Goal: Task Accomplishment & Management: Complete application form

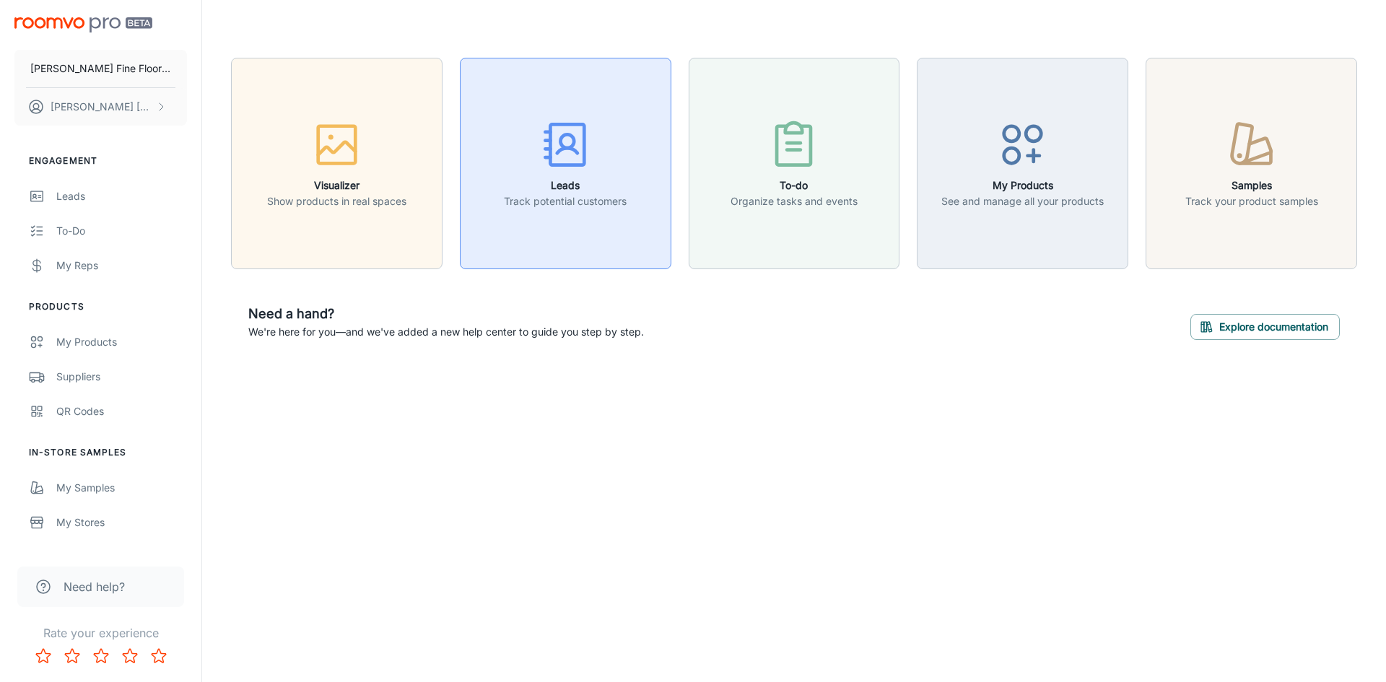
click at [565, 160] on icon "button" at bounding box center [566, 145] width 54 height 54
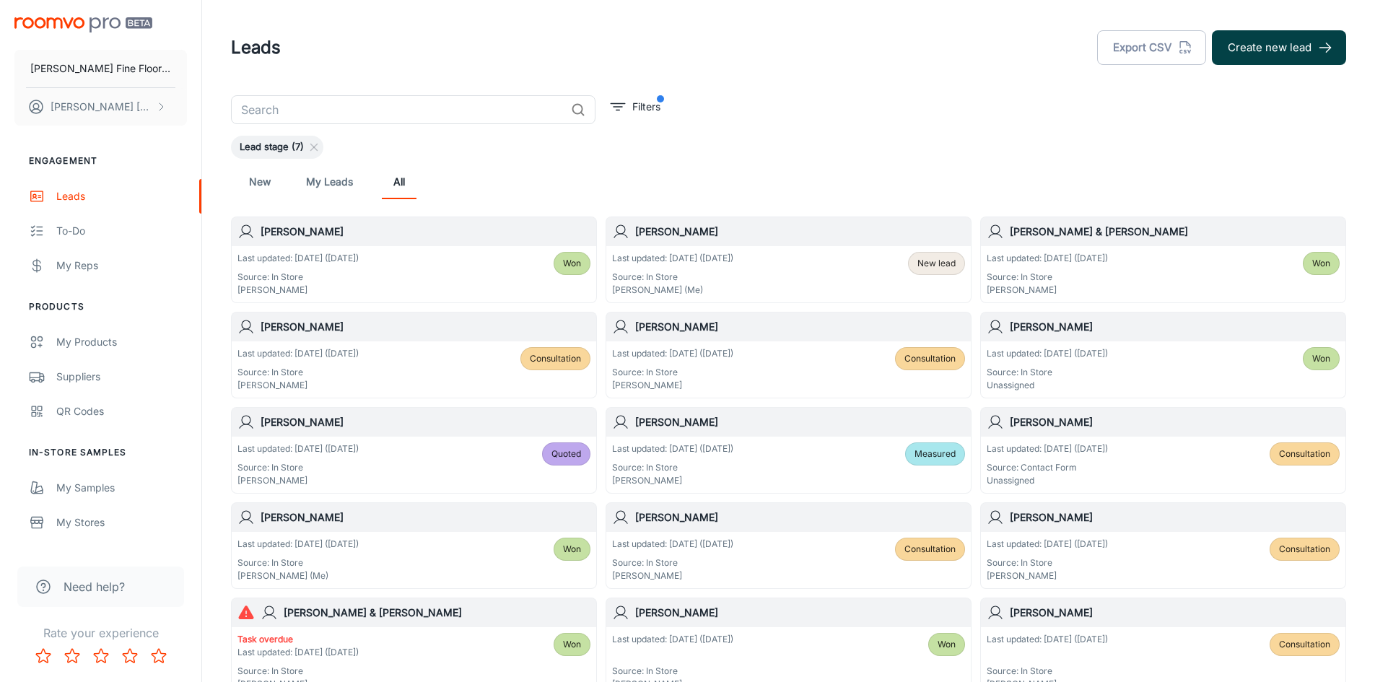
click at [1269, 49] on button "Create new lead" at bounding box center [1279, 47] width 134 height 35
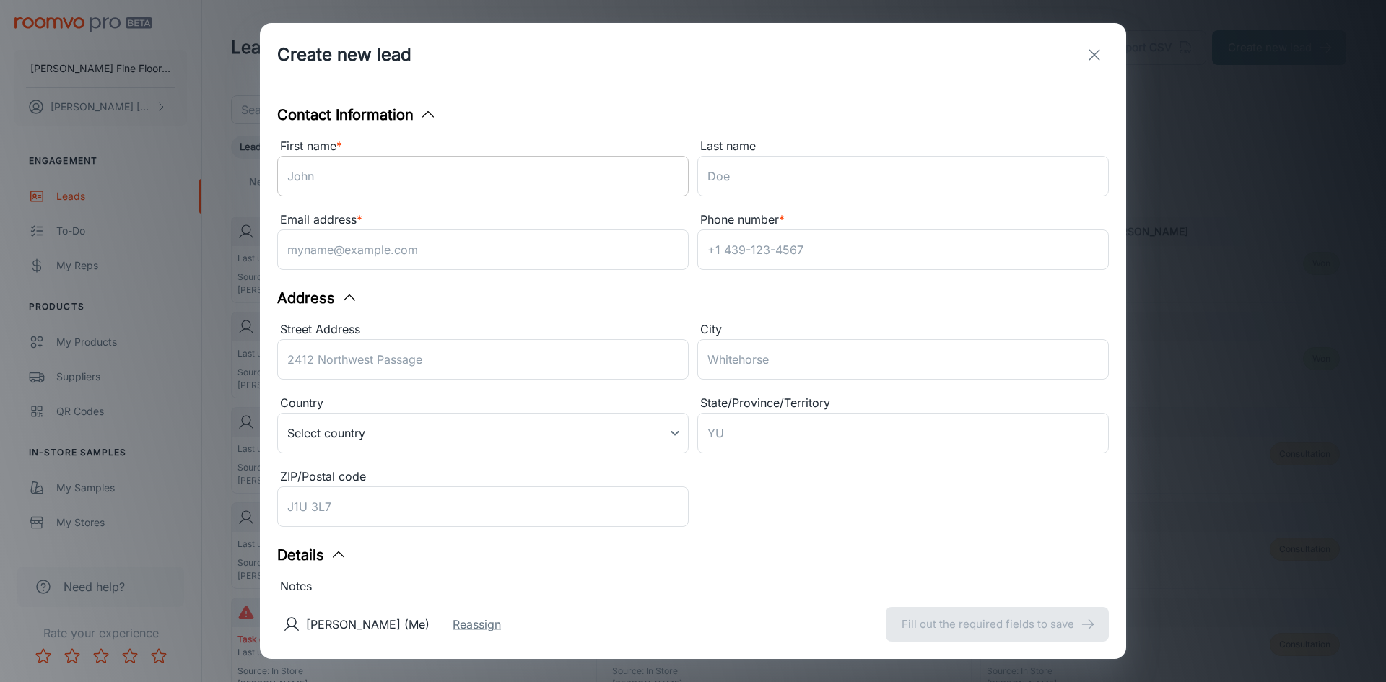
click at [337, 178] on input "First name *" at bounding box center [483, 176] width 412 height 40
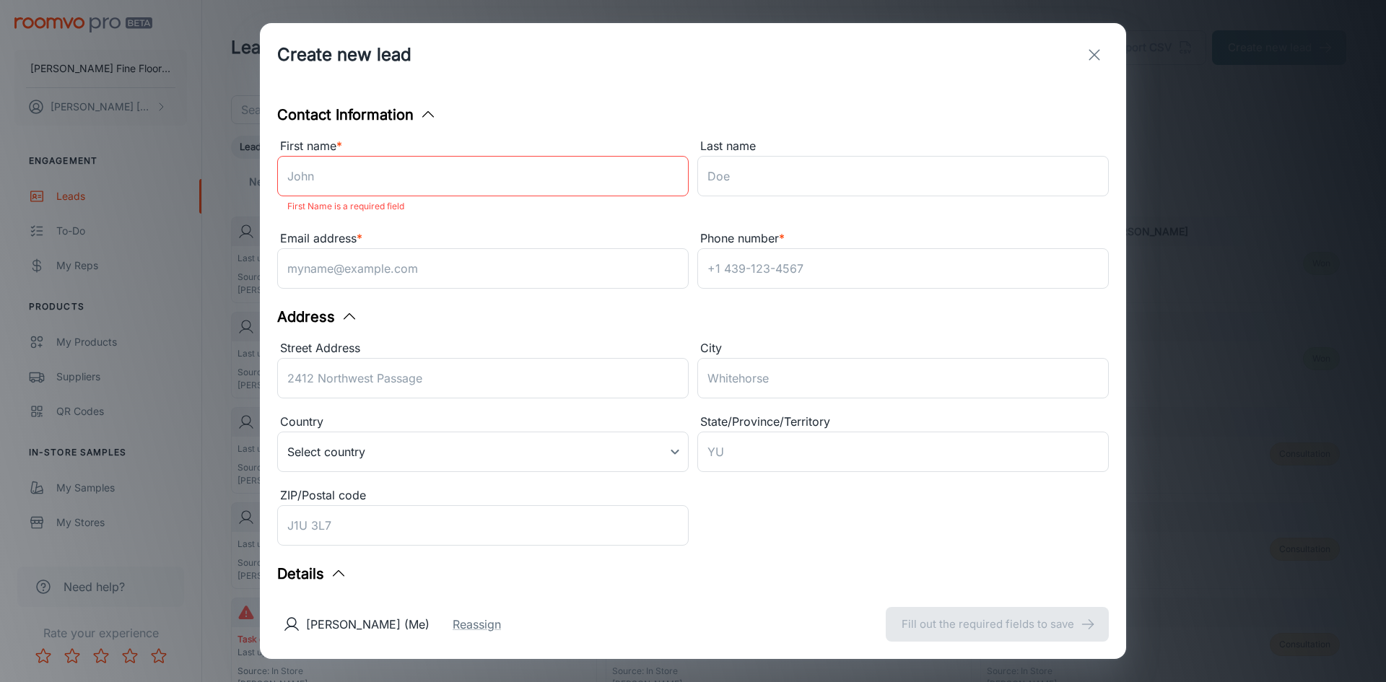
click at [687, 82] on div "Create new lead" at bounding box center [693, 55] width 866 height 64
click at [289, 171] on input "First name *" at bounding box center [483, 176] width 412 height 40
type input "[PERSON_NAME]"
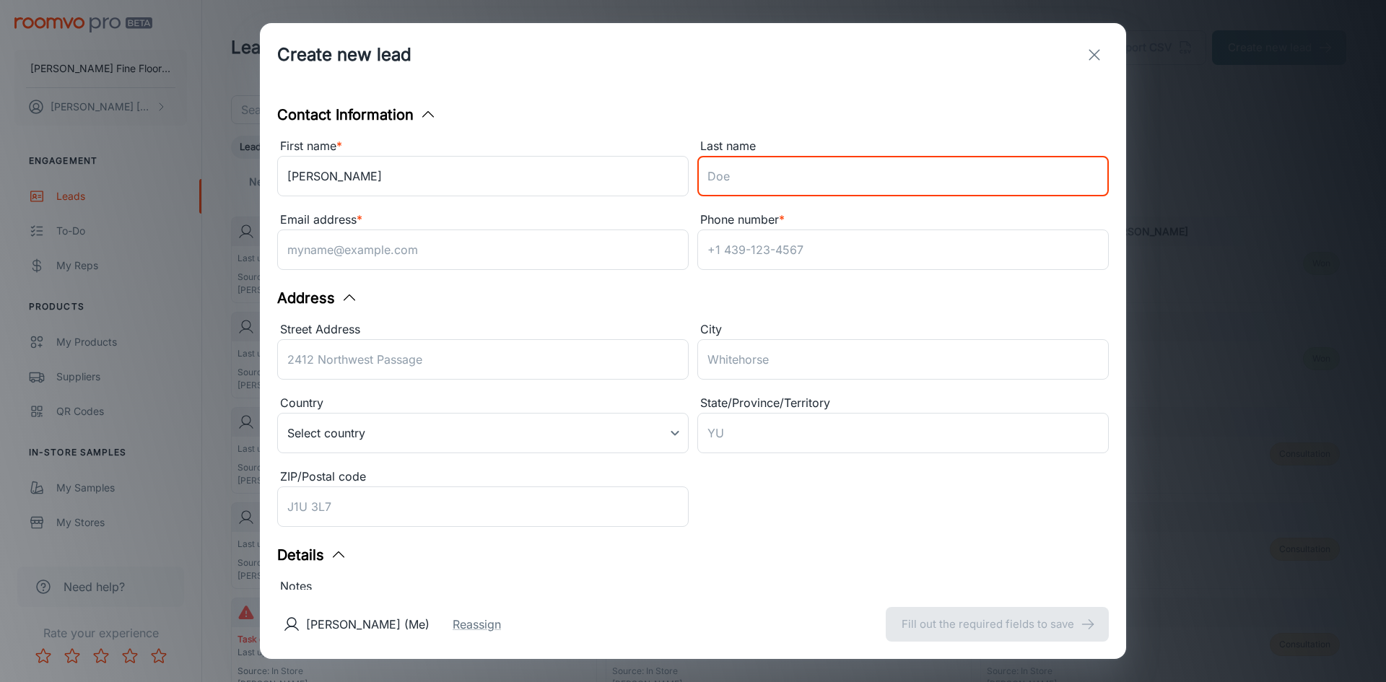
click at [709, 176] on input "Last name" at bounding box center [903, 176] width 412 height 40
type input "[PERSON_NAME]"
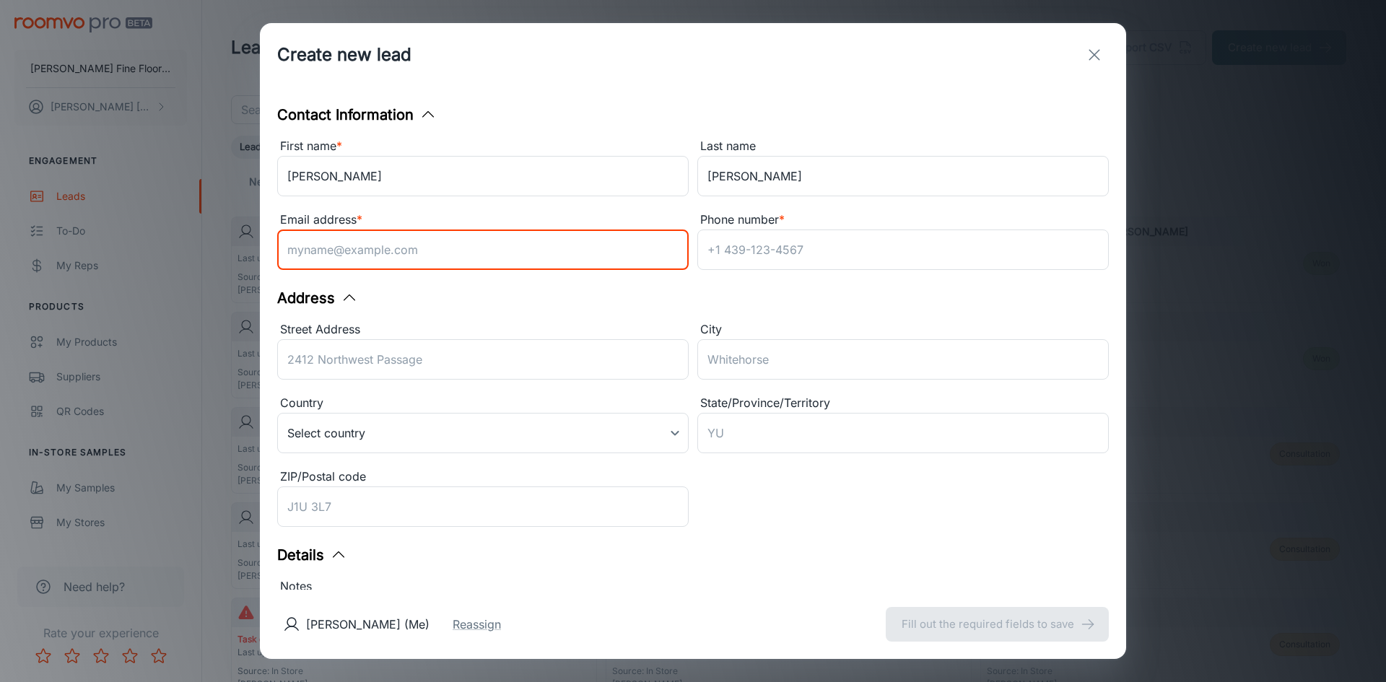
click at [317, 254] on input "Email address *" at bounding box center [483, 250] width 412 height 40
type input "[EMAIL_ADDRESS][DOMAIN_NAME]"
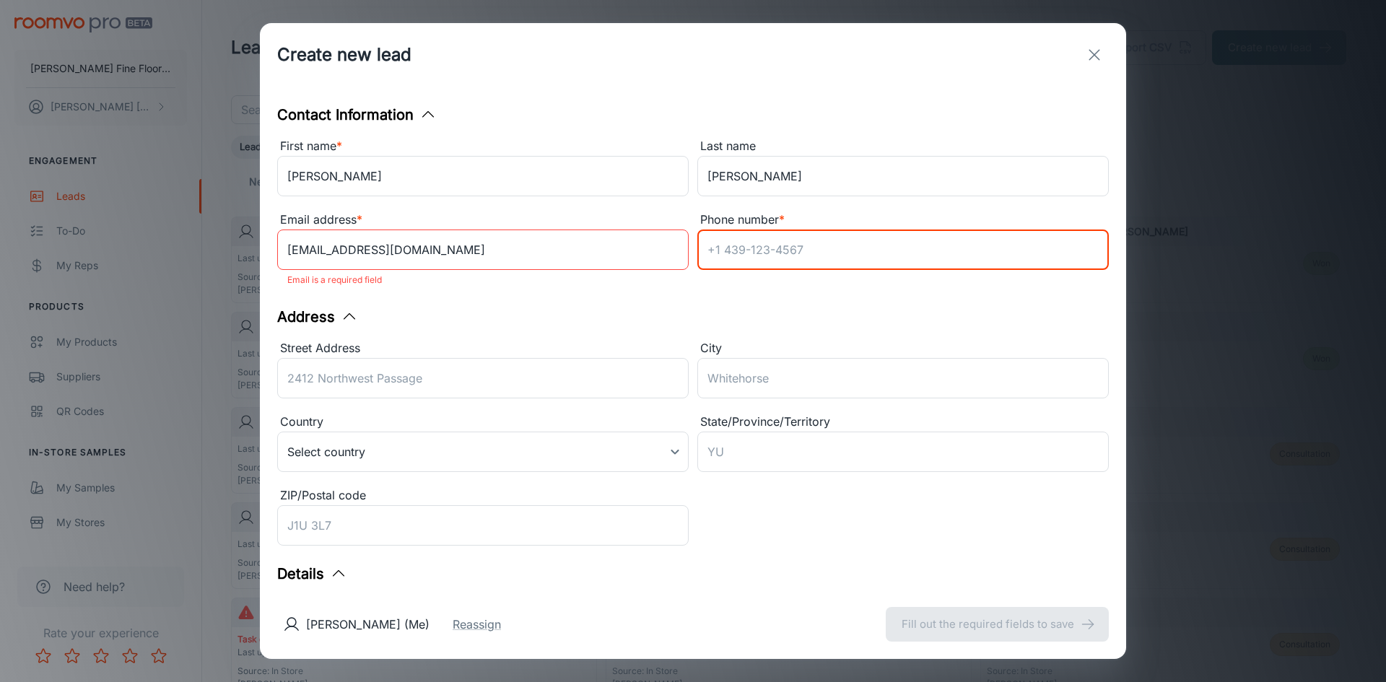
drag, startPoint x: 757, startPoint y: 246, endPoint x: 1146, endPoint y: 215, distance: 390.4
click at [758, 245] on input "Phone number *" at bounding box center [903, 250] width 412 height 40
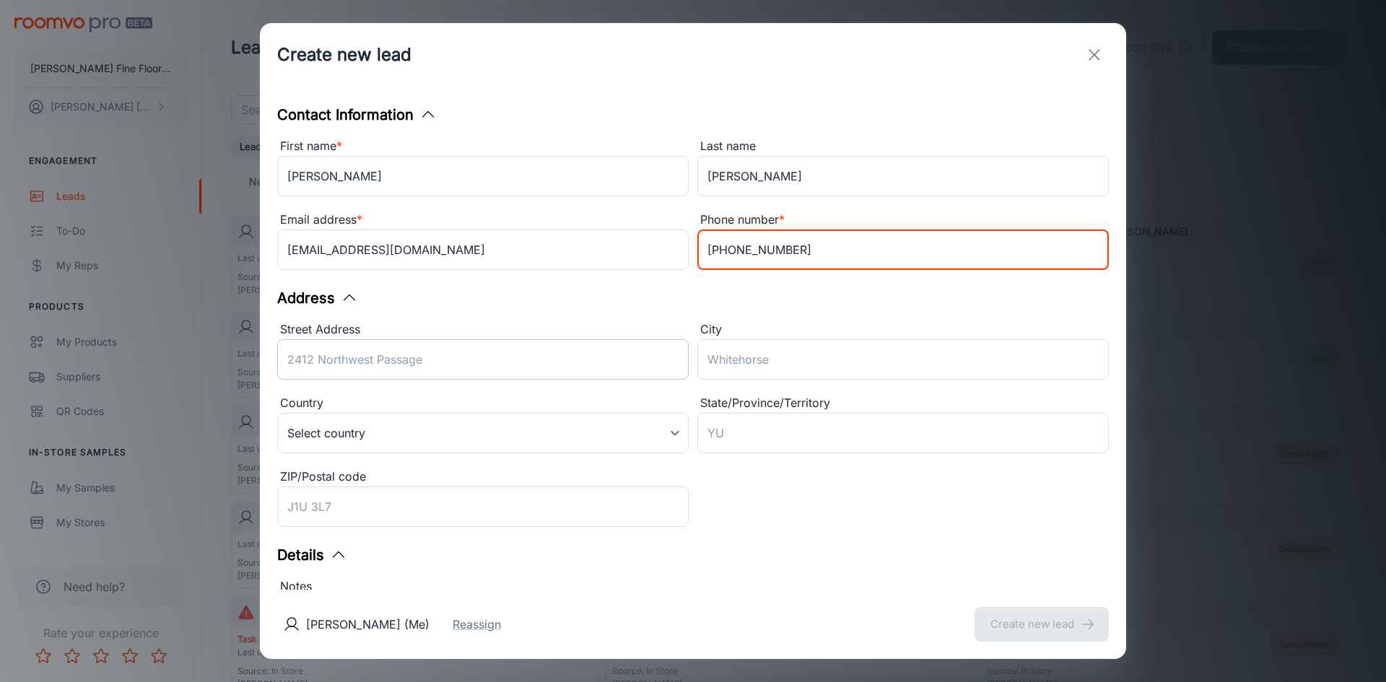
type input "[PHONE_NUMBER]"
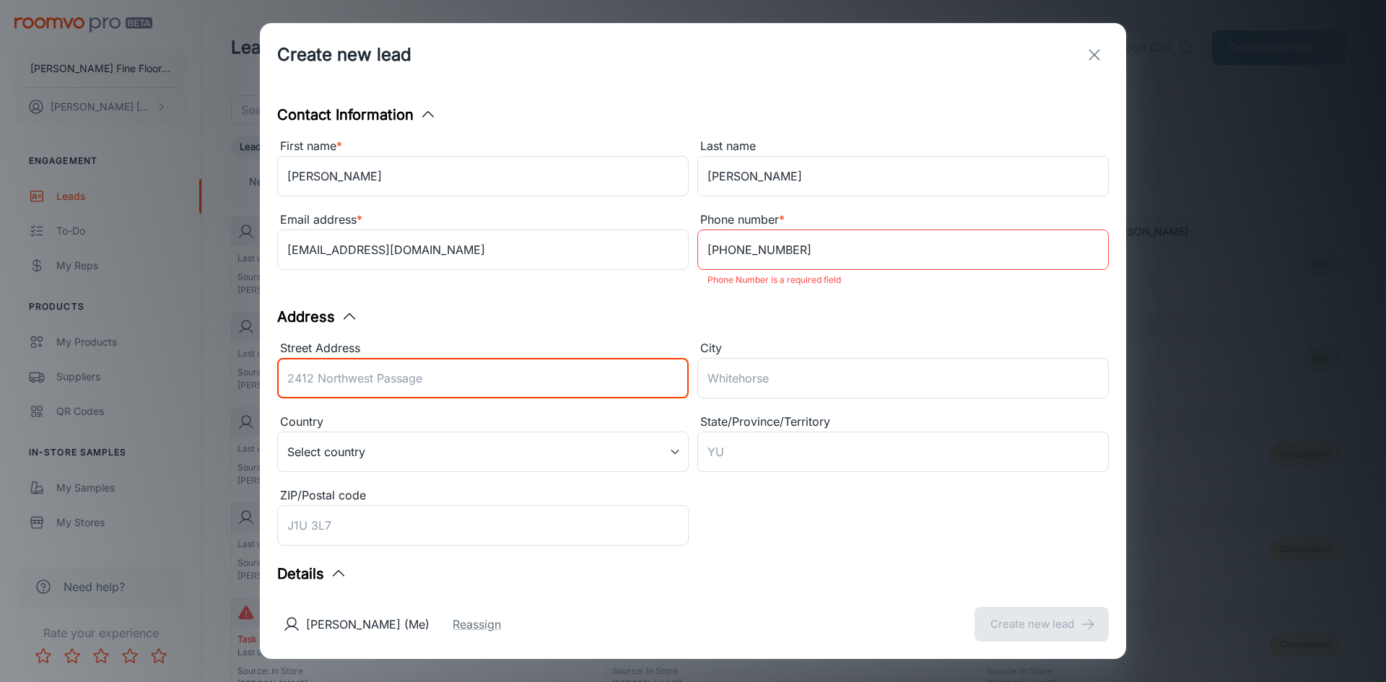
click at [358, 360] on input "Street Address" at bounding box center [483, 378] width 412 height 40
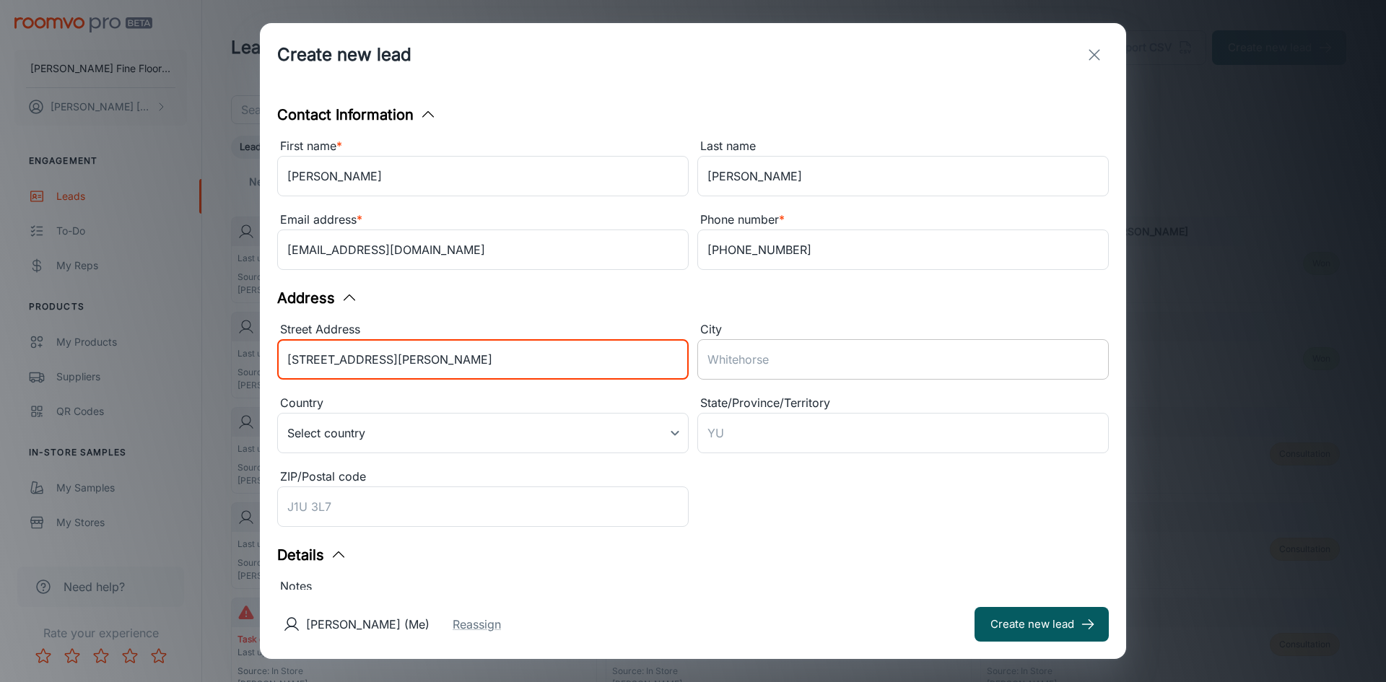
type input "[STREET_ADDRESS][PERSON_NAME]"
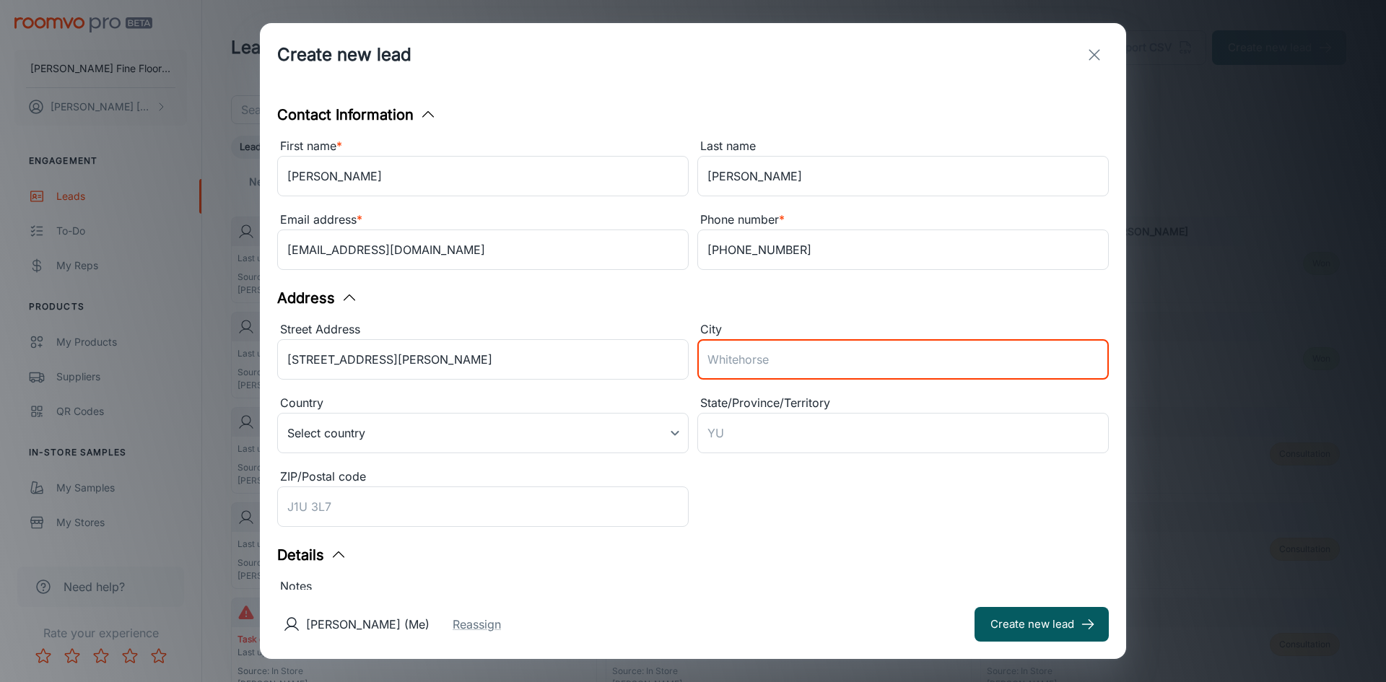
drag, startPoint x: 760, startPoint y: 358, endPoint x: 767, endPoint y: 319, distance: 39.7
click at [762, 357] on input "City" at bounding box center [903, 359] width 412 height 40
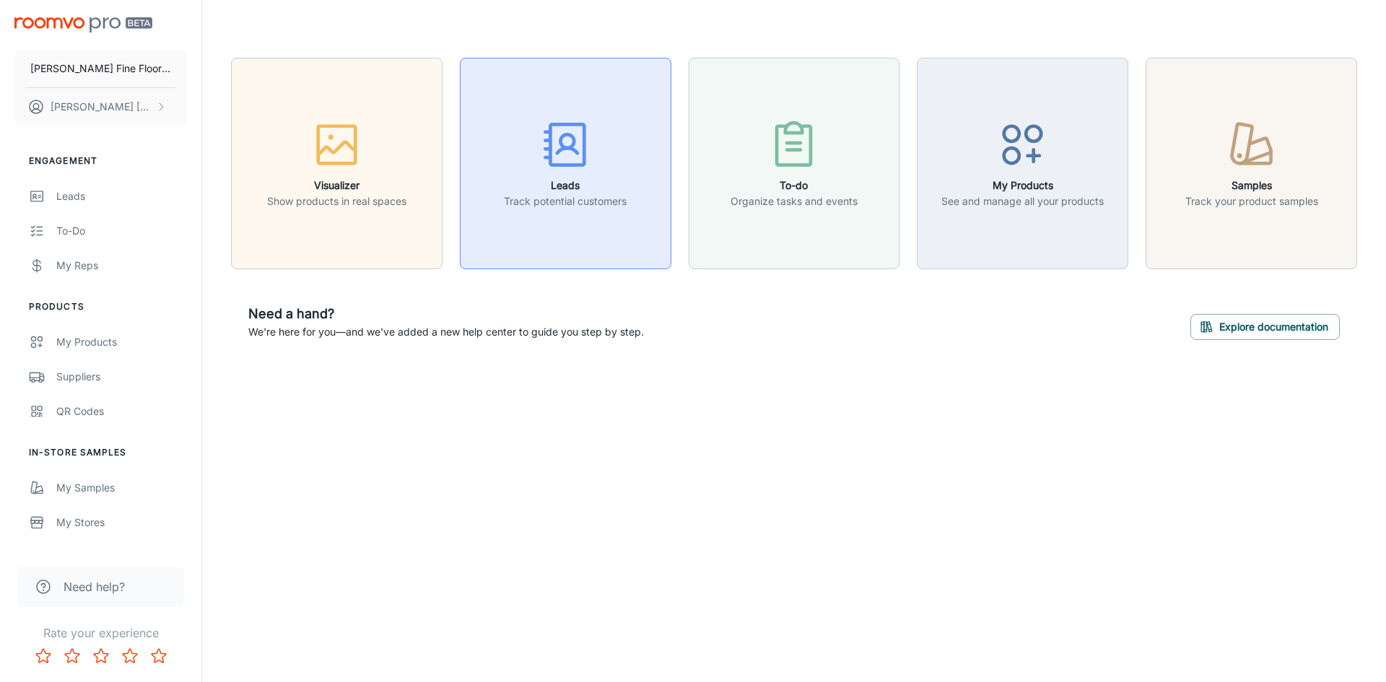
click at [565, 179] on h6 "Leads" at bounding box center [565, 186] width 123 height 16
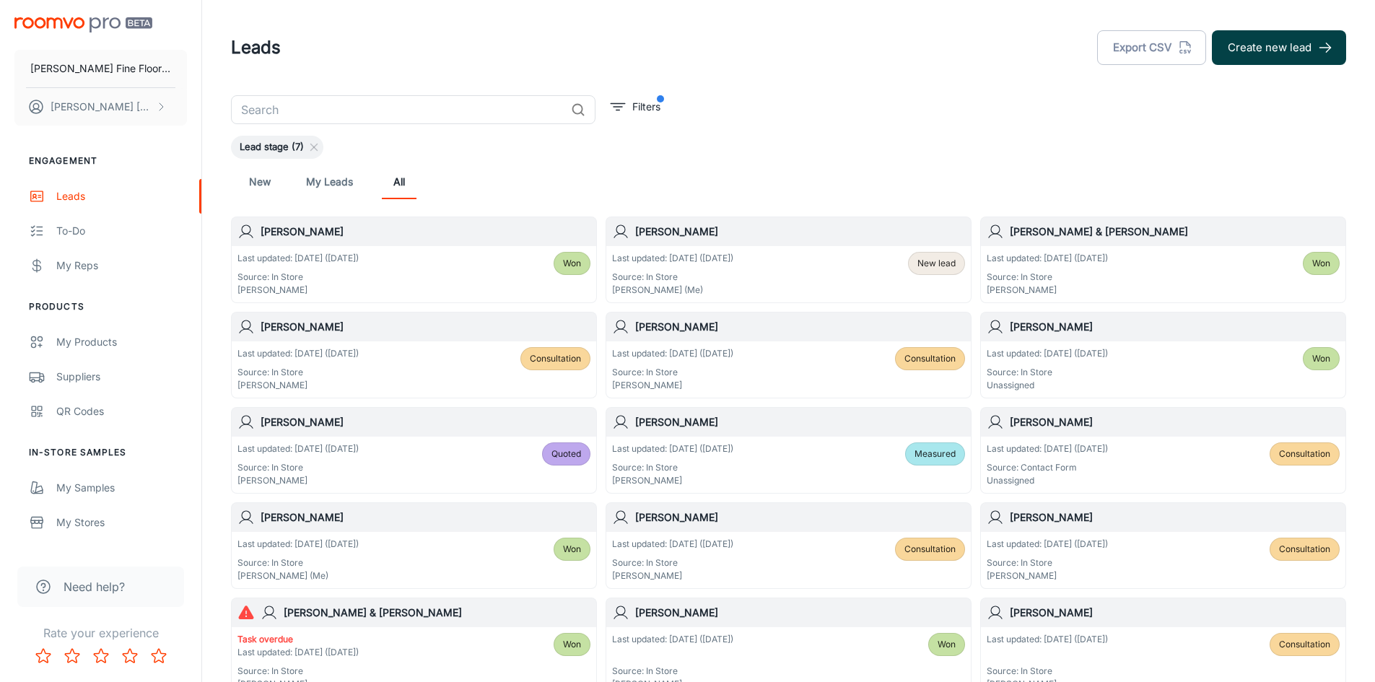
click at [1289, 50] on button "Create new lead" at bounding box center [1279, 47] width 134 height 35
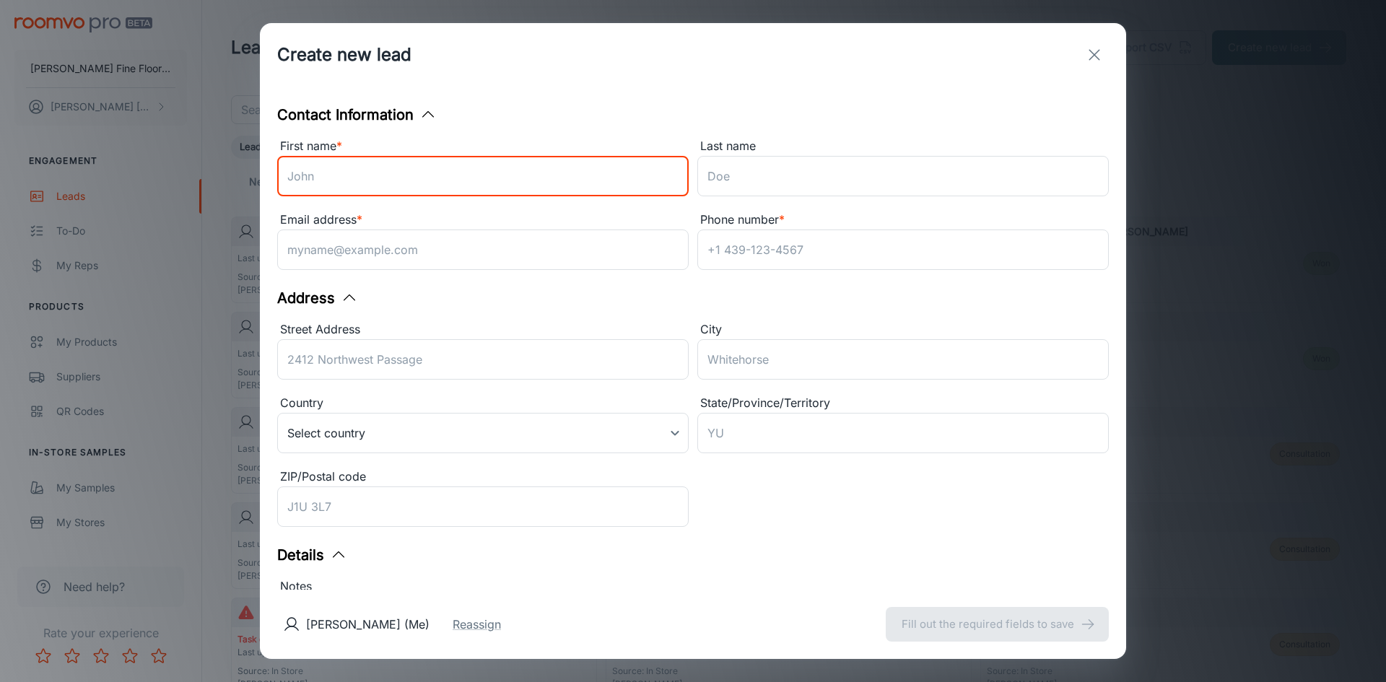
drag, startPoint x: 330, startPoint y: 174, endPoint x: 438, endPoint y: 153, distance: 110.3
click at [332, 173] on input "First name *" at bounding box center [483, 176] width 412 height 40
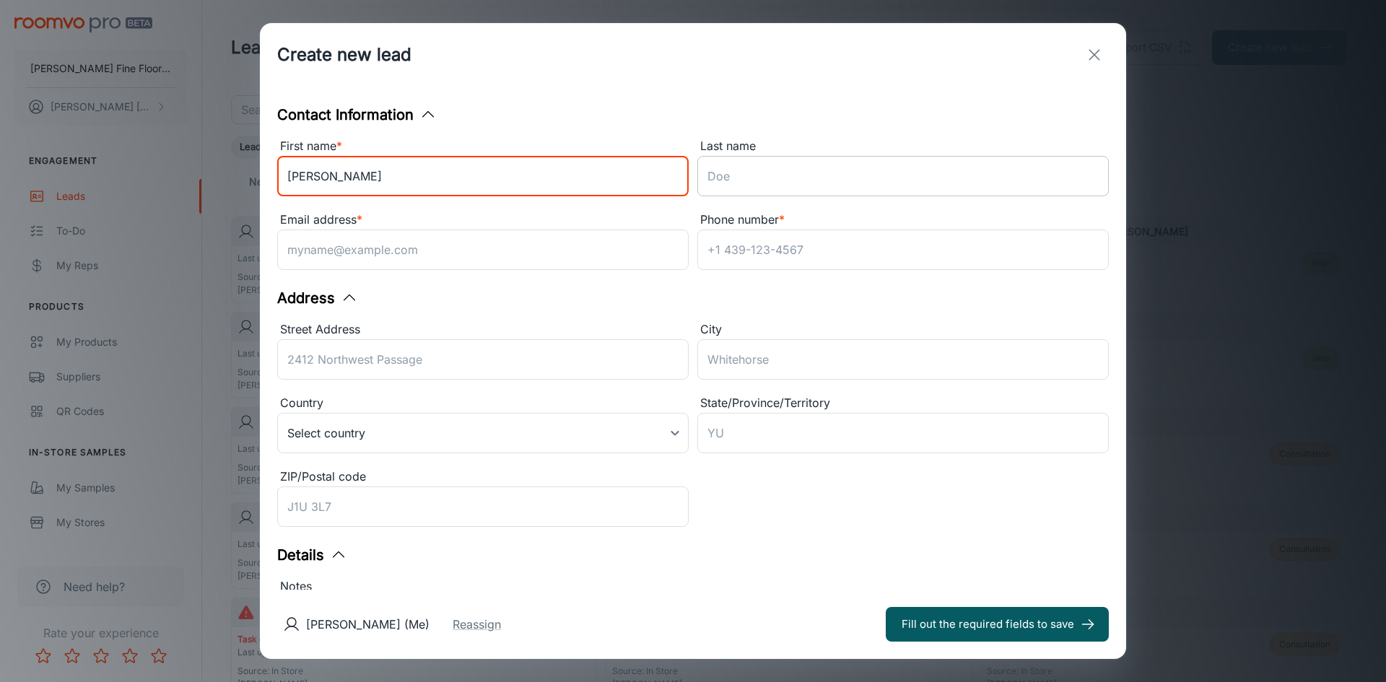
type input "[PERSON_NAME]"
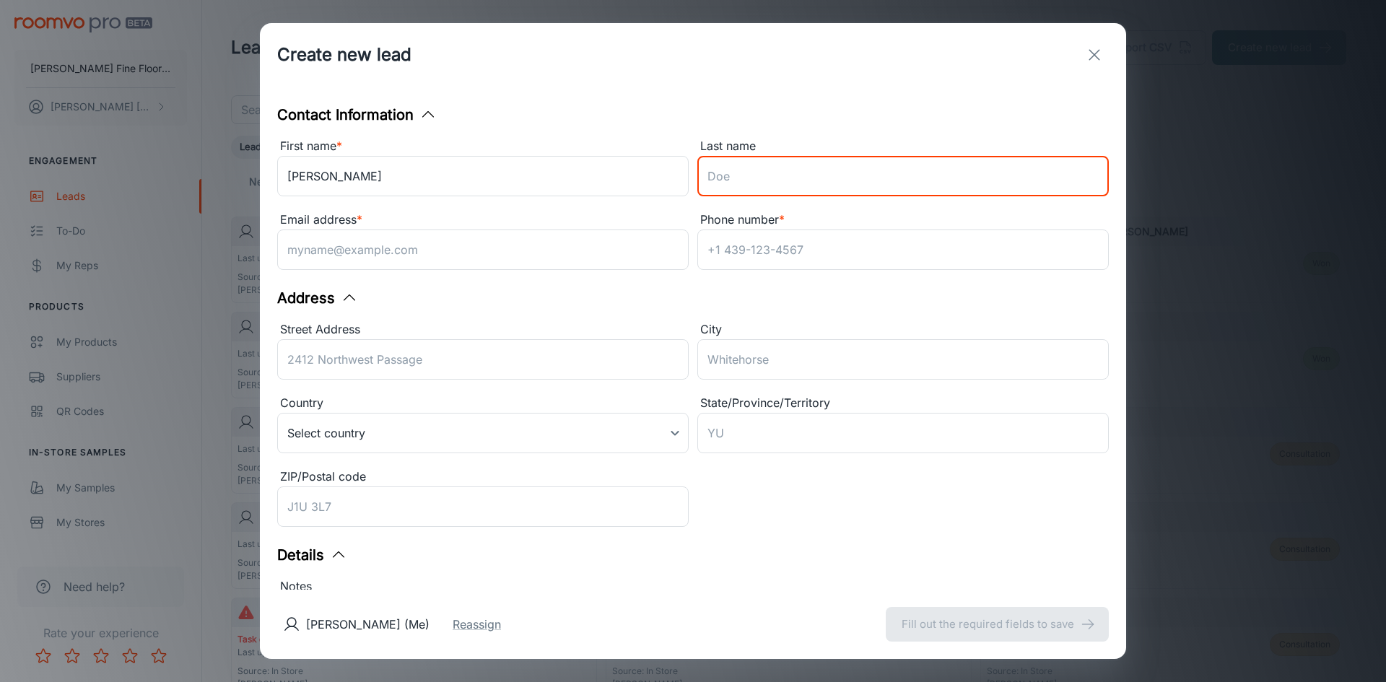
drag, startPoint x: 718, startPoint y: 186, endPoint x: 1304, endPoint y: 580, distance: 705.9
click at [718, 186] on input "Last name" at bounding box center [903, 176] width 412 height 40
type input "[PERSON_NAME]"
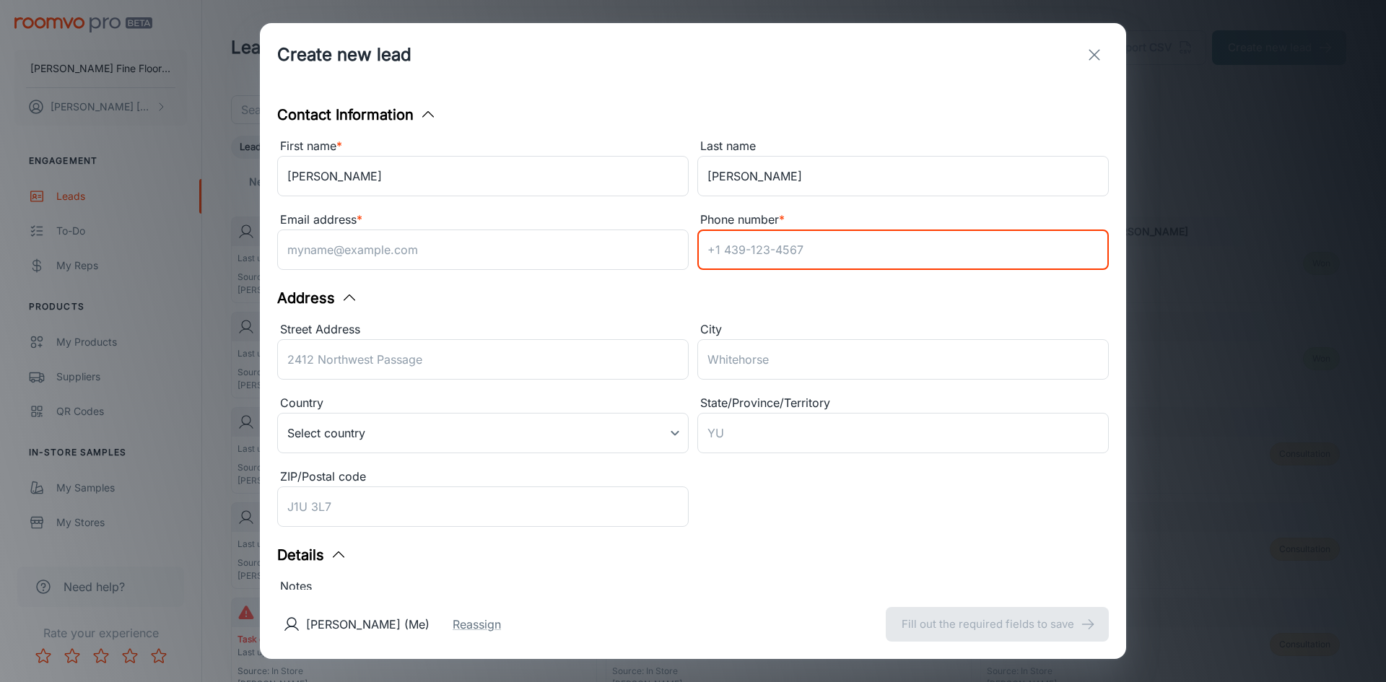
click at [770, 248] on input "Phone number *" at bounding box center [903, 250] width 412 height 40
click at [319, 360] on input "Street Address" at bounding box center [483, 359] width 412 height 40
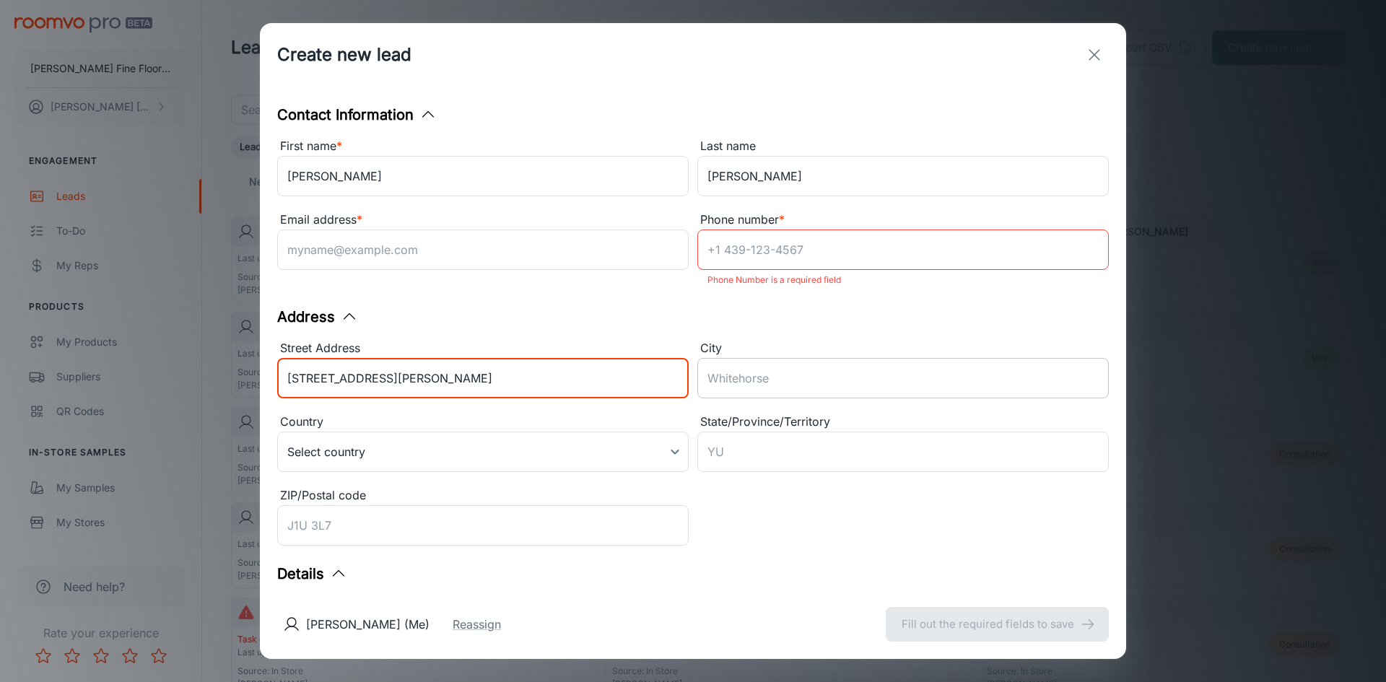
click at [763, 366] on input "City" at bounding box center [903, 378] width 412 height 40
click at [388, 375] on input "316 Arroyo Grande Court" at bounding box center [483, 378] width 412 height 40
type input "[STREET_ADDRESS][PERSON_NAME]"
click at [739, 368] on input "City" at bounding box center [903, 378] width 412 height 40
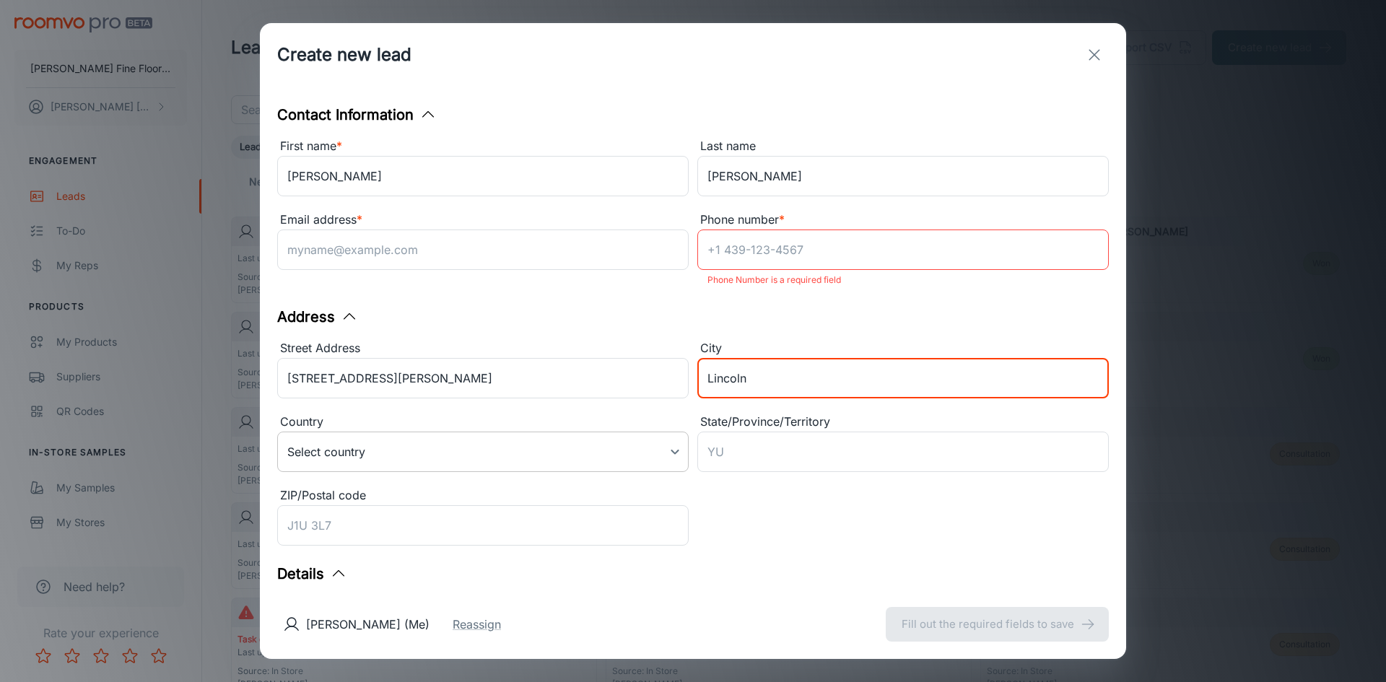
type input "Lincoln"
click at [466, 453] on body "Nielson Fine Floors, Inc James Nielson Engagement Leads To-do My Reps Products …" at bounding box center [693, 341] width 1386 height 682
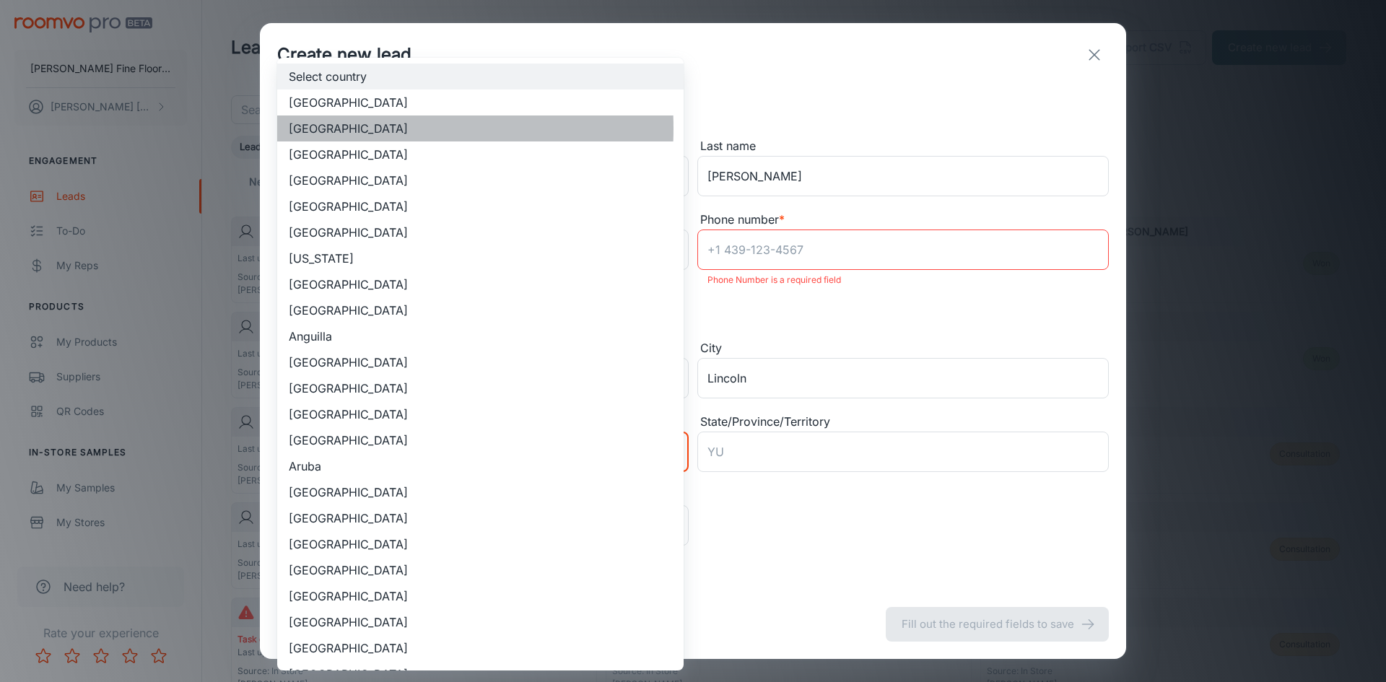
click at [330, 129] on li "United States of America" at bounding box center [480, 129] width 406 height 26
type input "US"
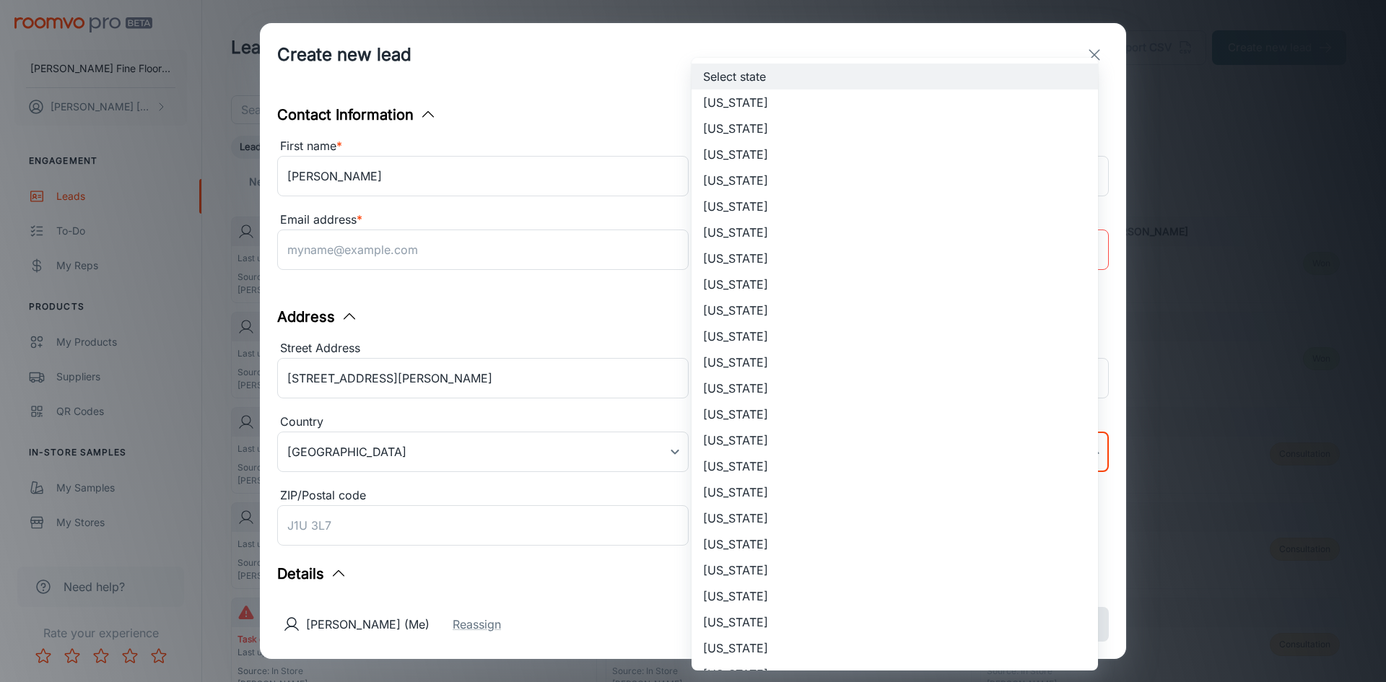
click at [746, 443] on body "Nielson Fine Floors, Inc James Nielson Engagement Leads To-do My Reps Products …" at bounding box center [693, 341] width 1386 height 682
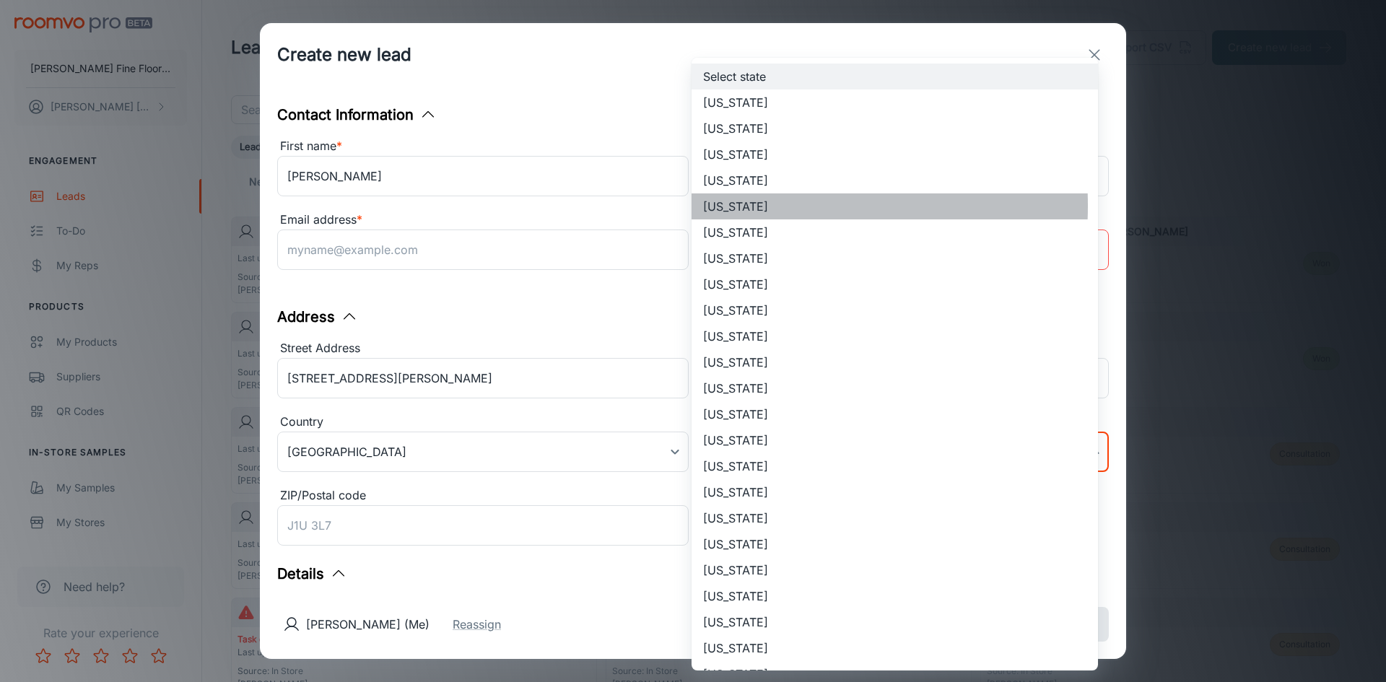
click at [714, 206] on li "California" at bounding box center [895, 206] width 406 height 26
type input "California"
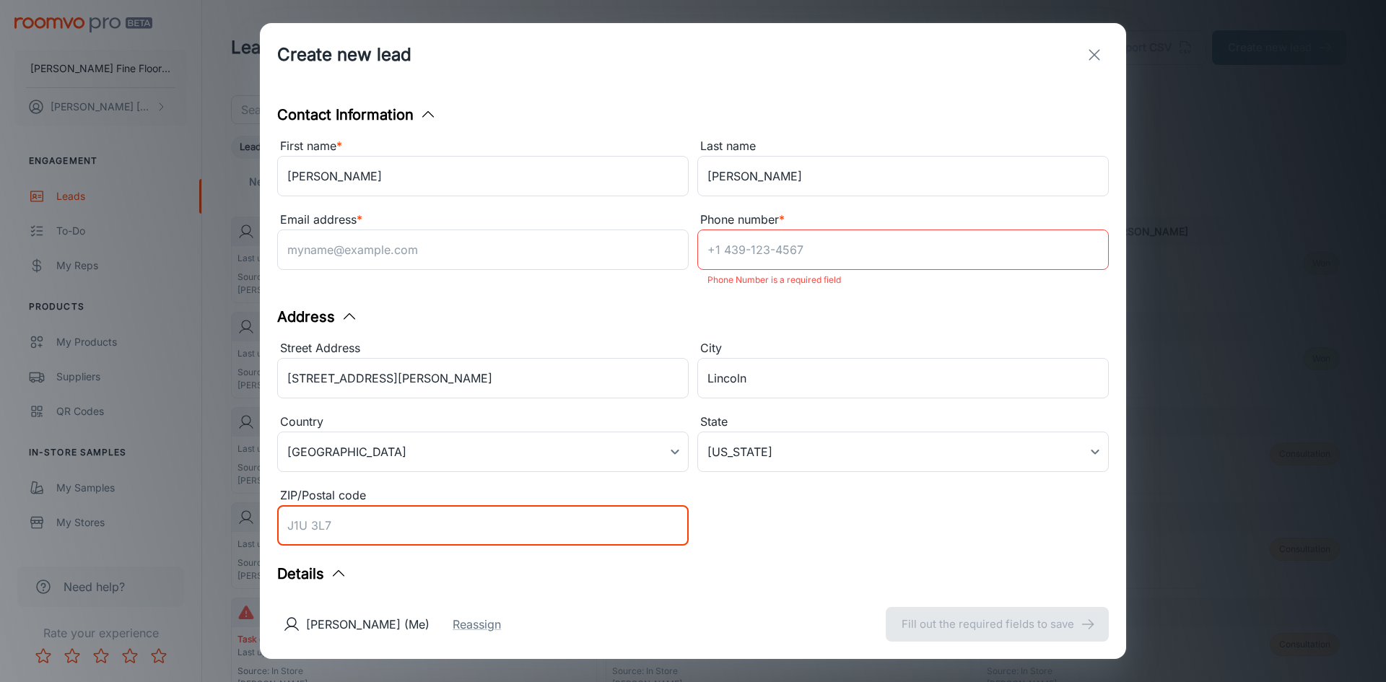
click at [319, 523] on input "ZIP/Postal code" at bounding box center [483, 525] width 412 height 40
type input "95648"
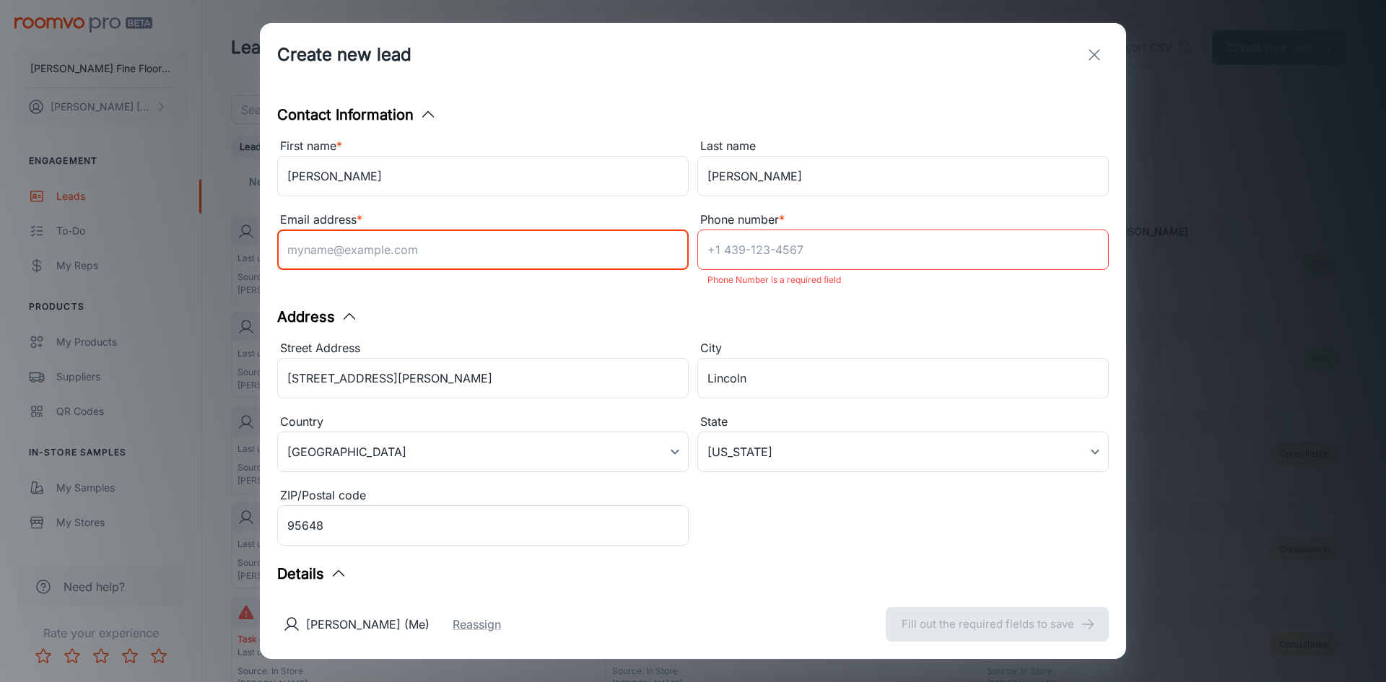
click at [336, 250] on input "Email address *" at bounding box center [483, 250] width 412 height 40
type input "[EMAIL_ADDRESS][DOMAIN_NAME]"
click at [734, 245] on input "Phone number *" at bounding box center [903, 250] width 412 height 40
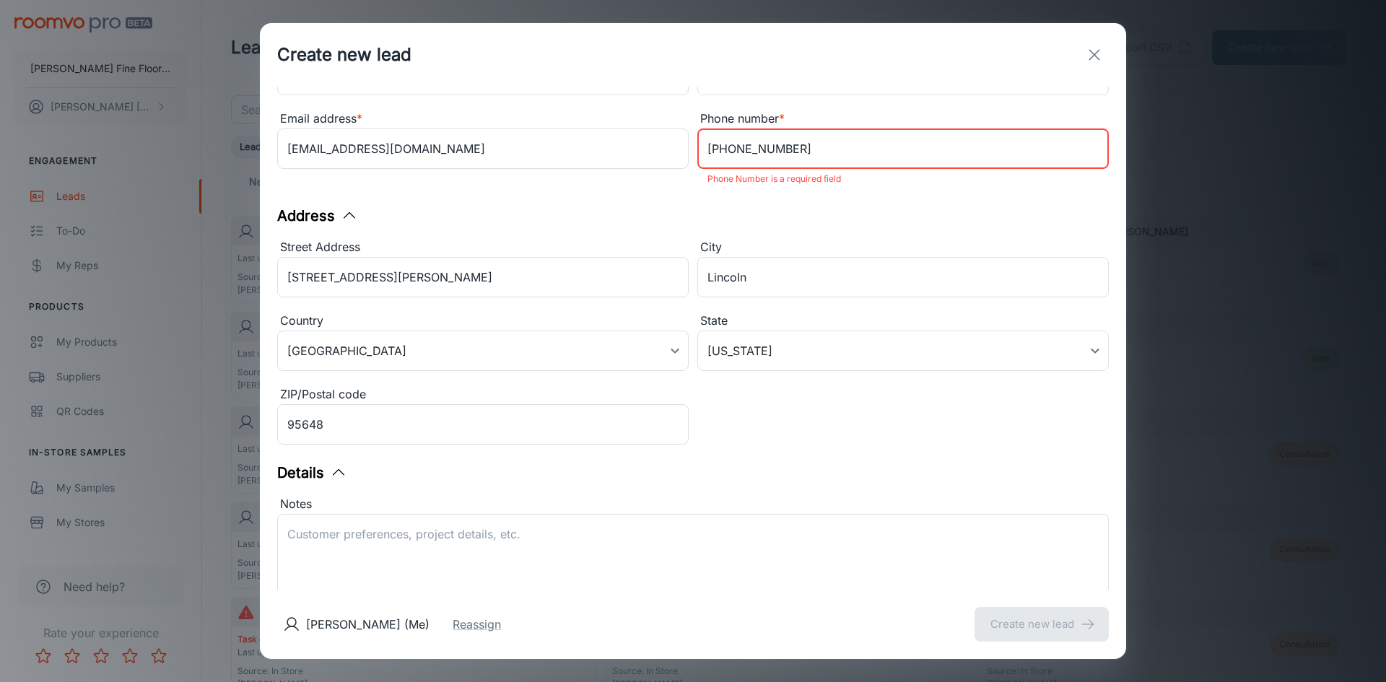
scroll to position [224, 0]
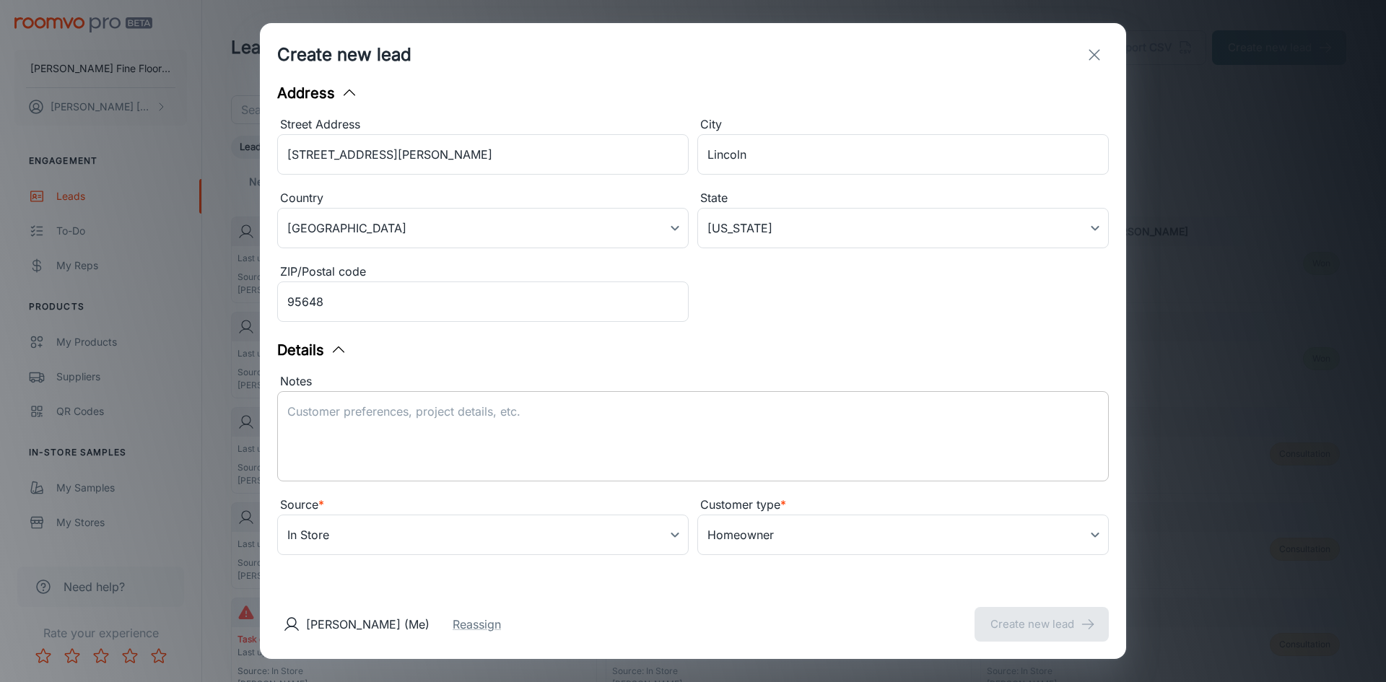
type input "[PHONE_NUMBER]"
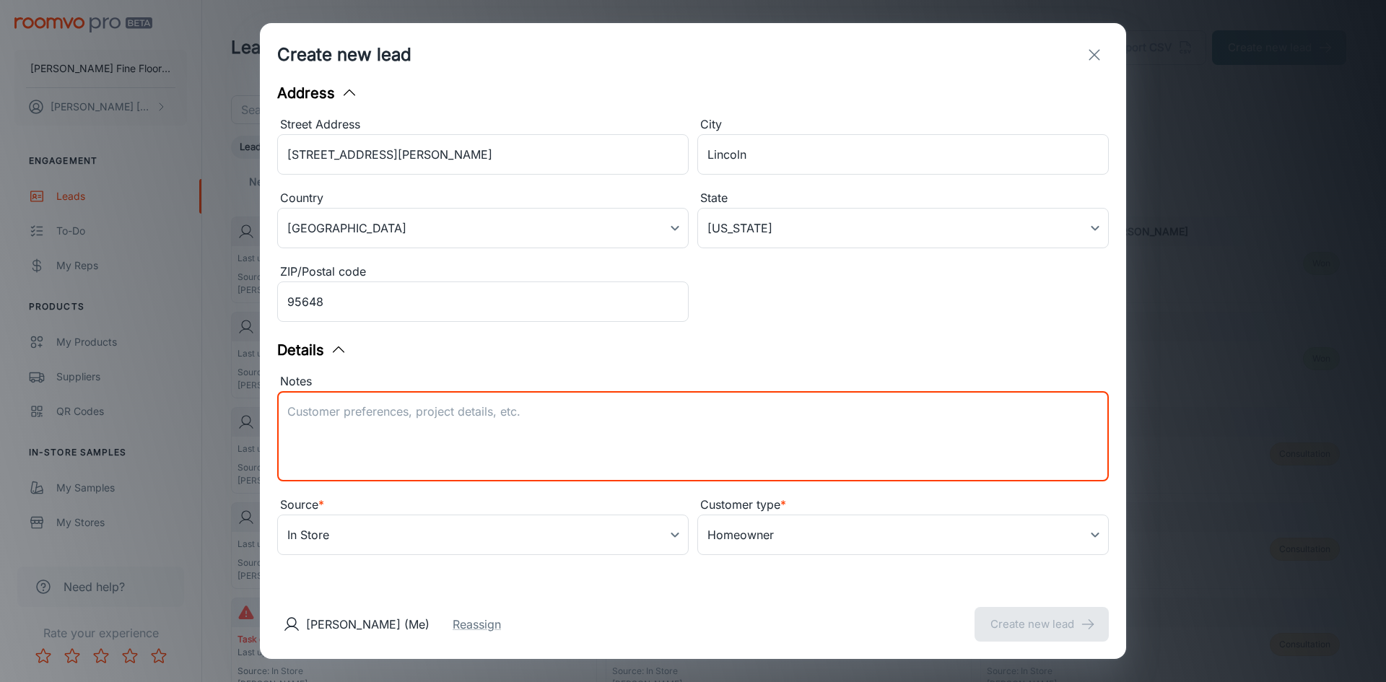
click at [375, 411] on textarea "Notes" at bounding box center [693, 437] width 812 height 66
type textarea "aprox 1,000 including stairs LVP or laminate"
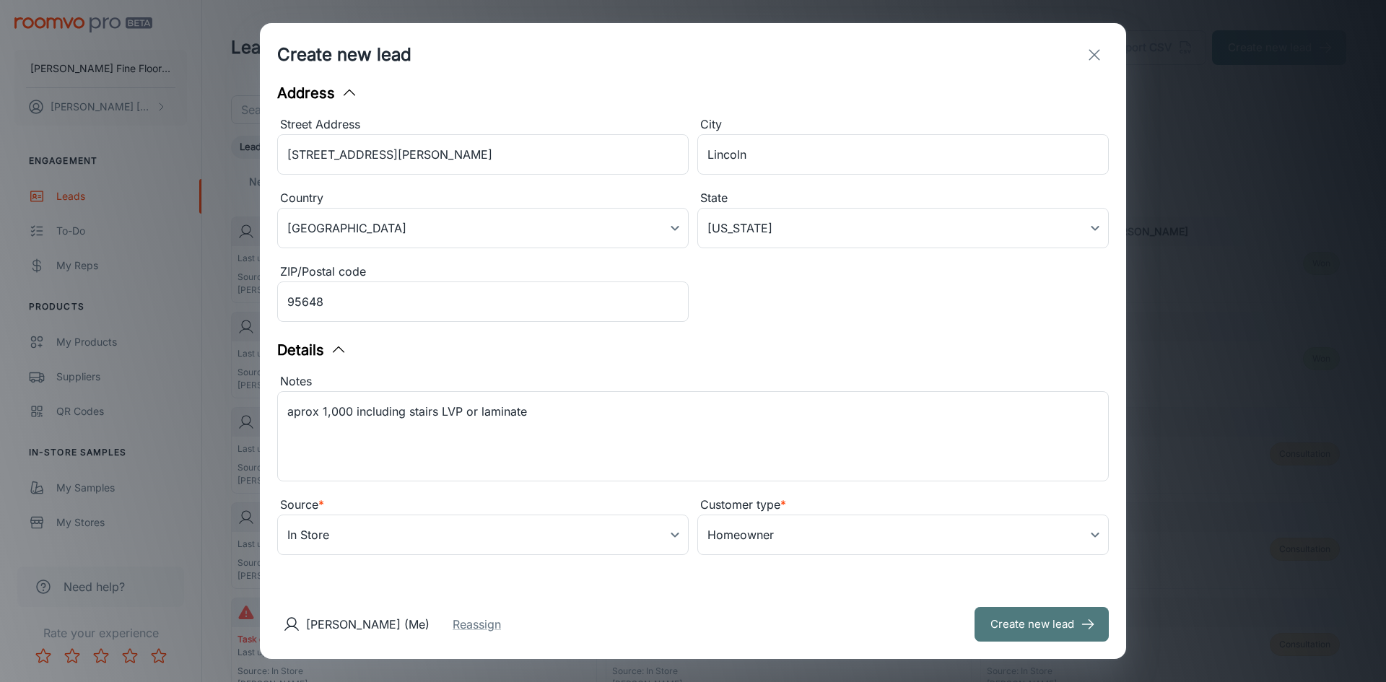
click at [1038, 624] on button "Create new lead" at bounding box center [1042, 624] width 134 height 35
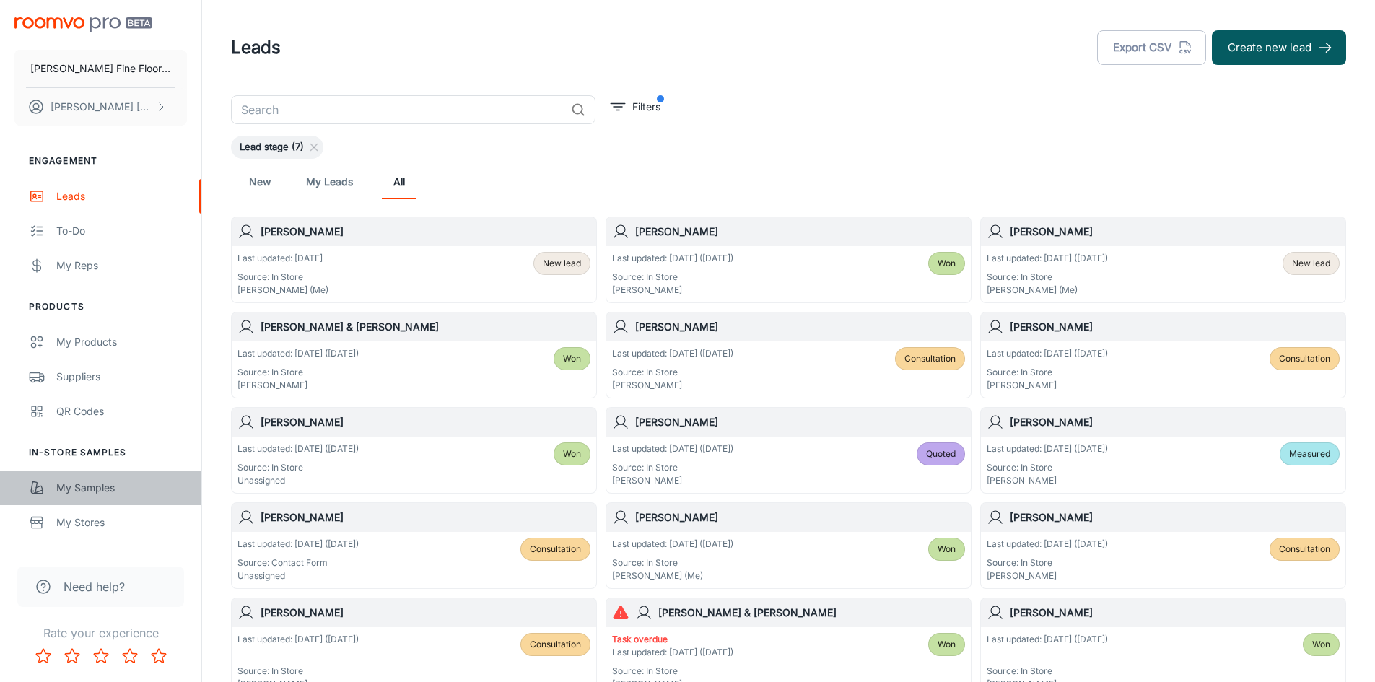
click at [77, 484] on div "My Samples" at bounding box center [121, 488] width 131 height 16
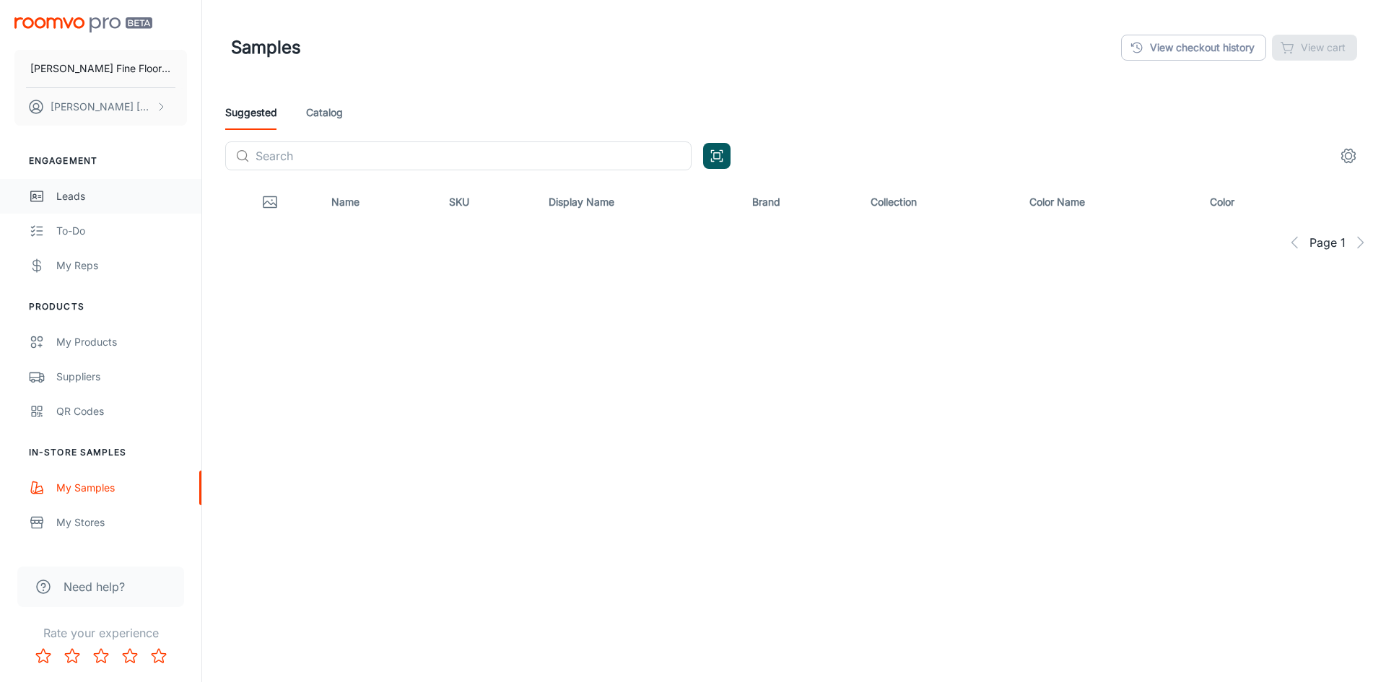
click at [74, 191] on div "Leads" at bounding box center [121, 196] width 131 height 16
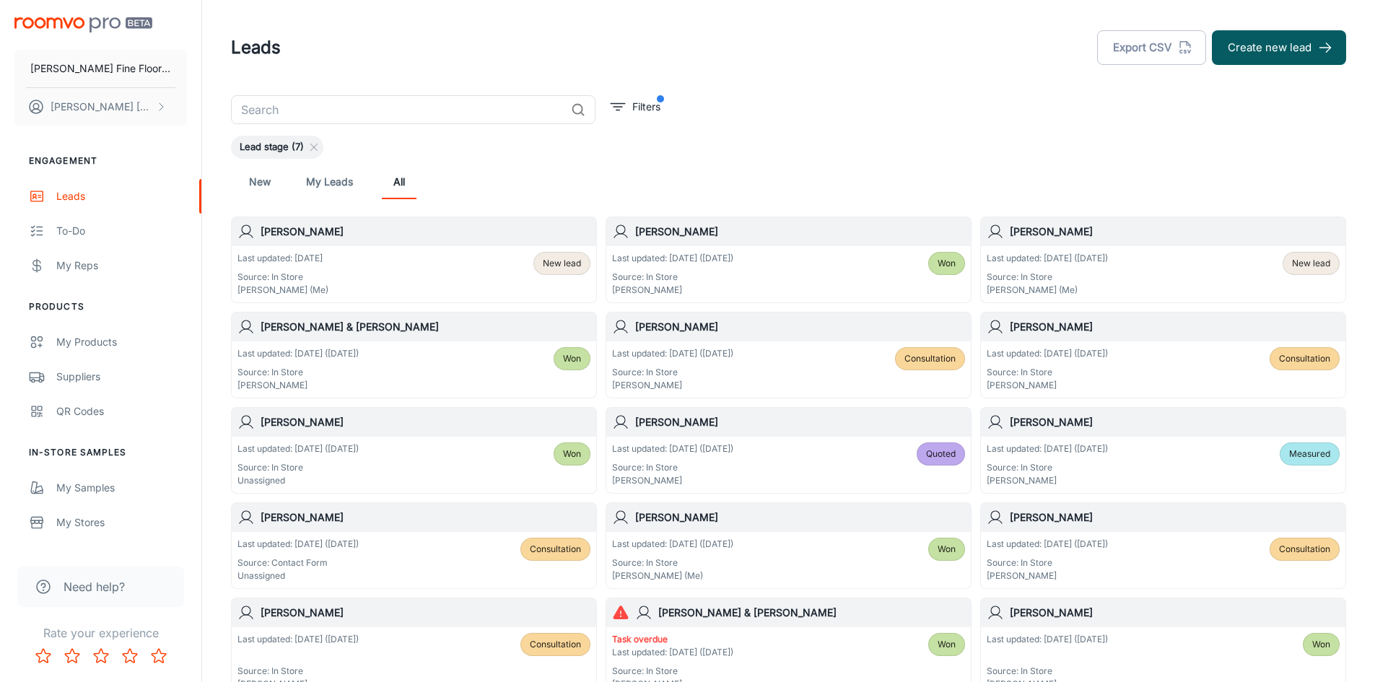
click at [310, 261] on p "Last updated: Today" at bounding box center [283, 258] width 91 height 13
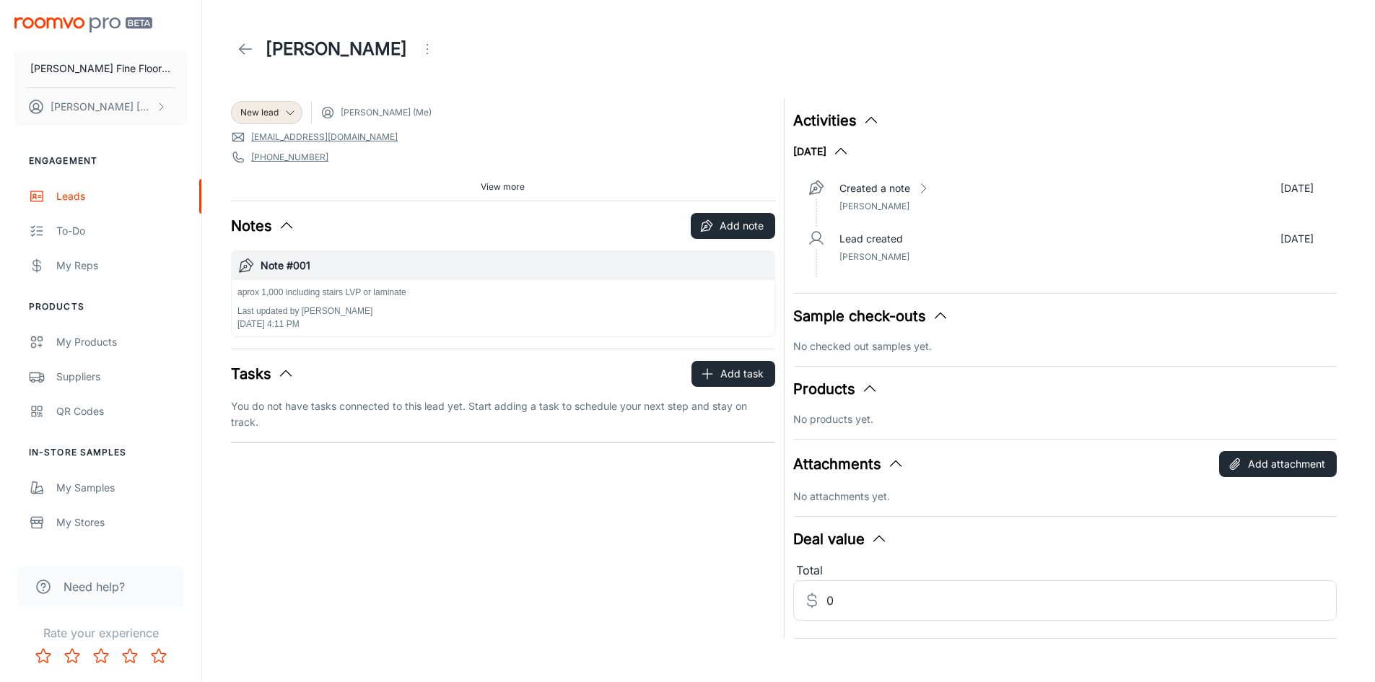
click at [463, 301] on div "aprox 1,000 including stairs LVP or laminate Last updated by James Nielson Oct …" at bounding box center [503, 308] width 531 height 45
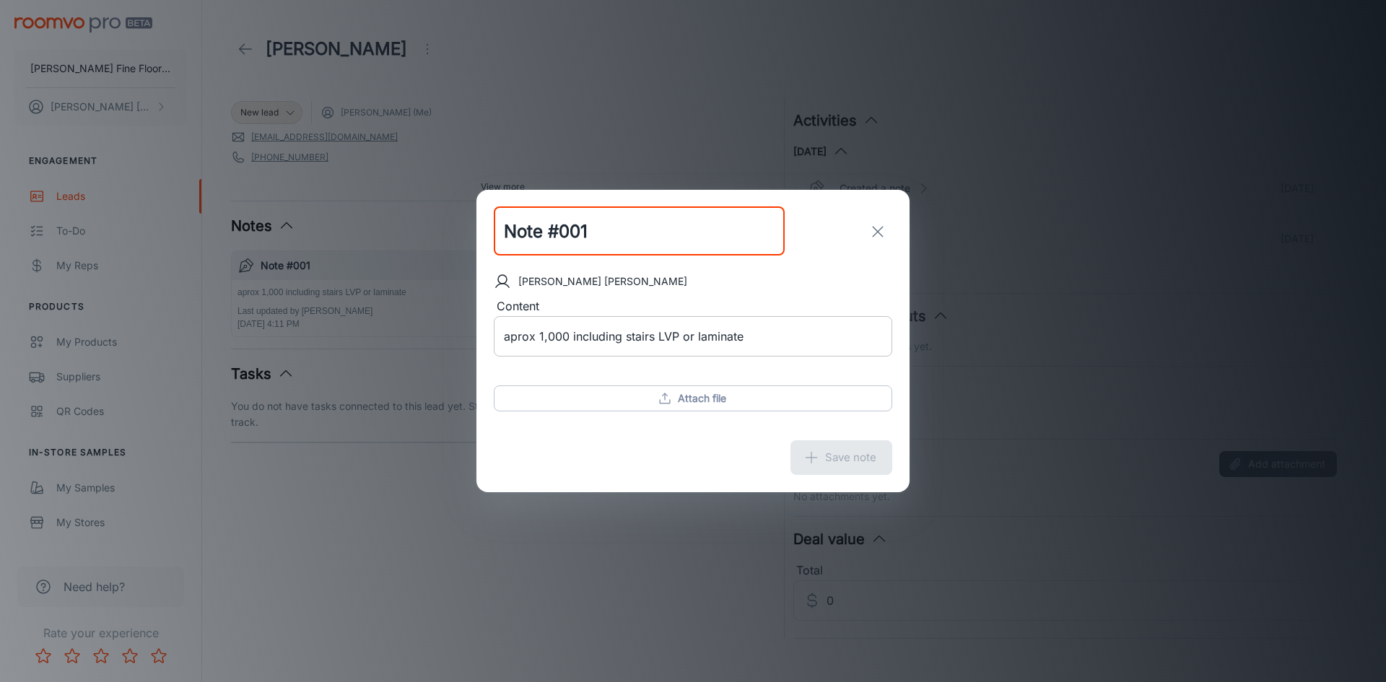
click at [786, 337] on textarea "aprox 1,000 including stairs LVP or laminate" at bounding box center [693, 337] width 378 height 17
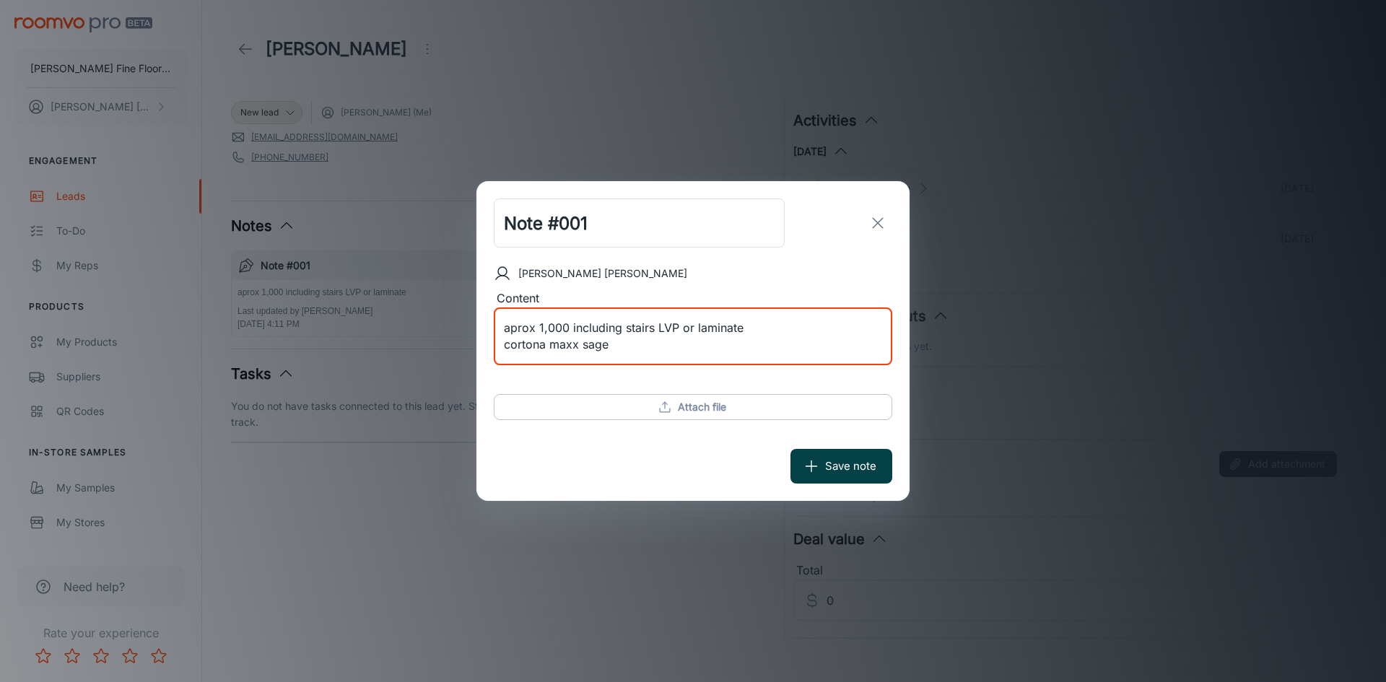
type textarea "aprox 1,000 including stairs LVP or laminate cortona maxx sage"
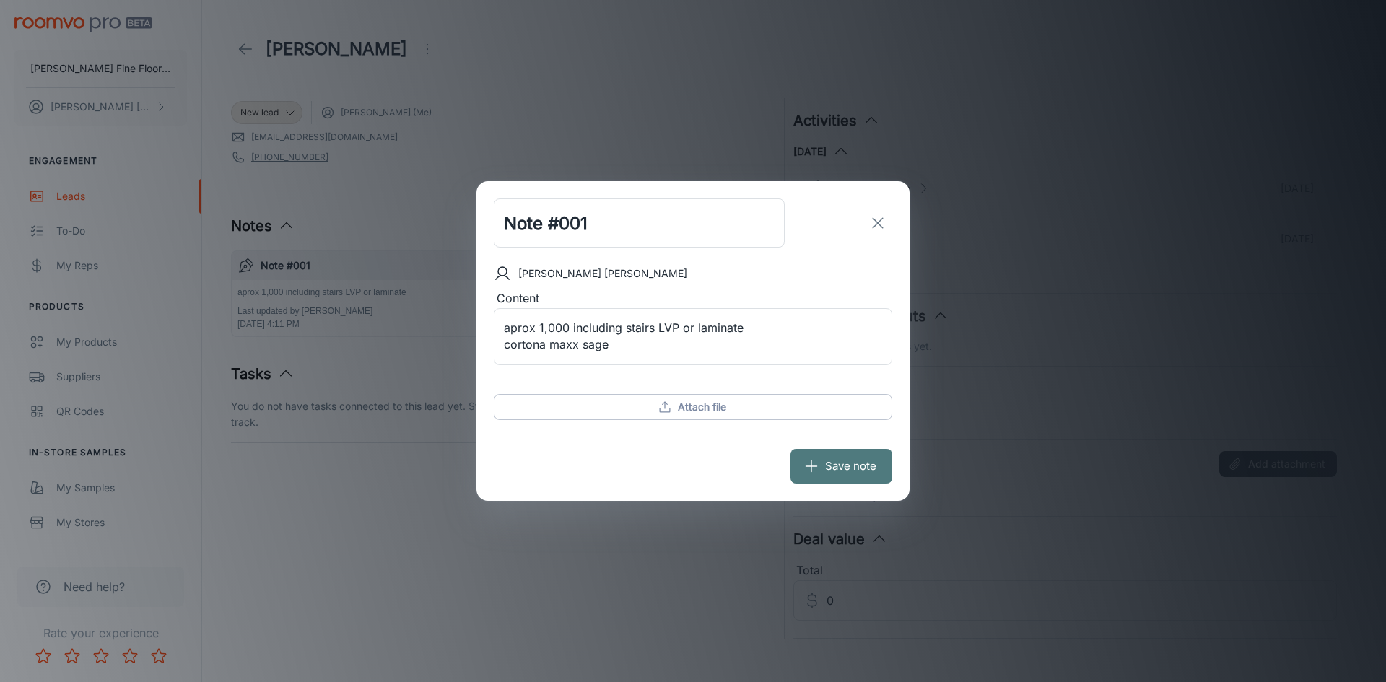
click at [839, 468] on button "Save note" at bounding box center [842, 466] width 102 height 35
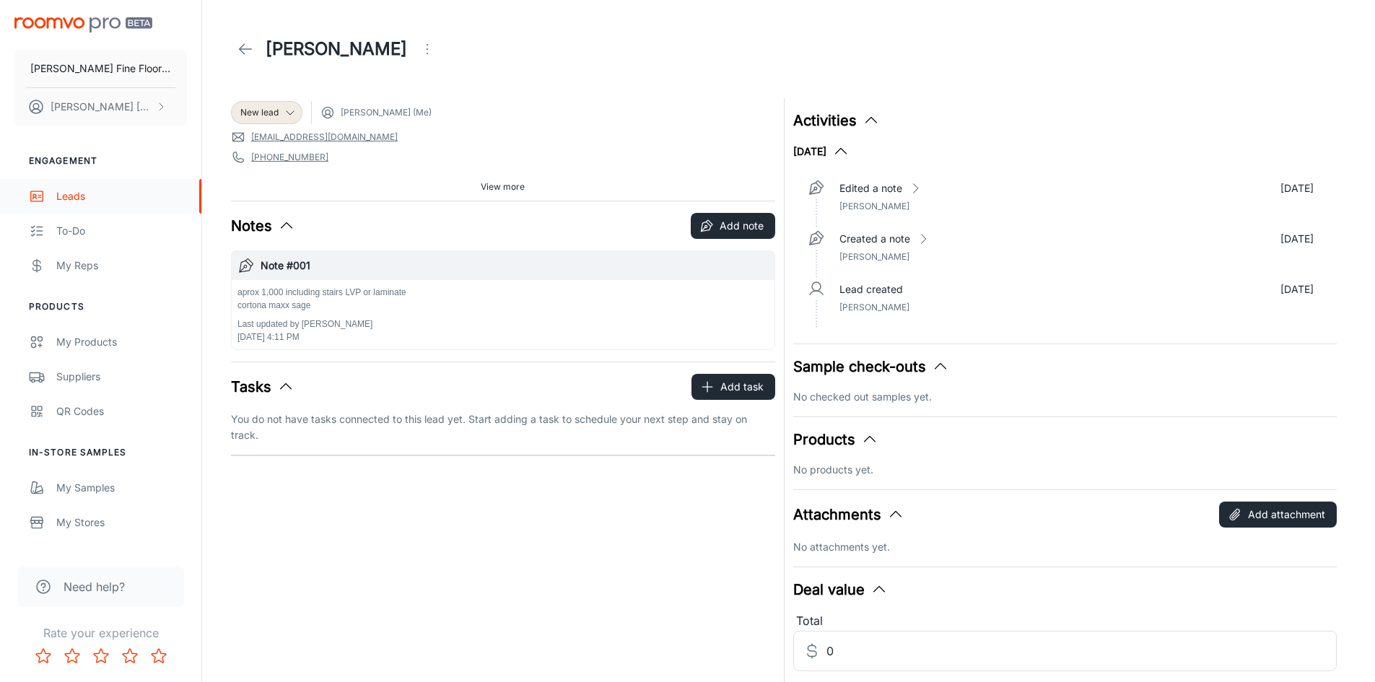
click at [76, 197] on div "Leads" at bounding box center [121, 196] width 131 height 16
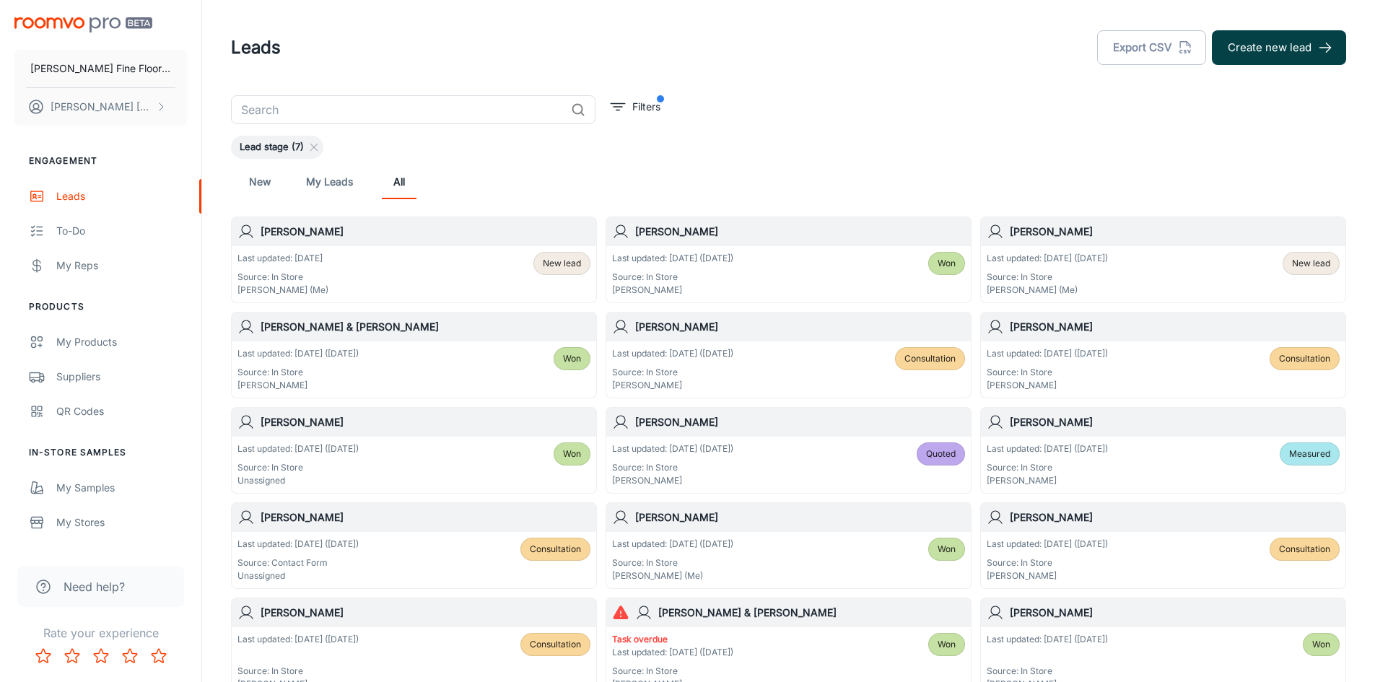
click at [1277, 49] on button "Create new lead" at bounding box center [1279, 47] width 134 height 35
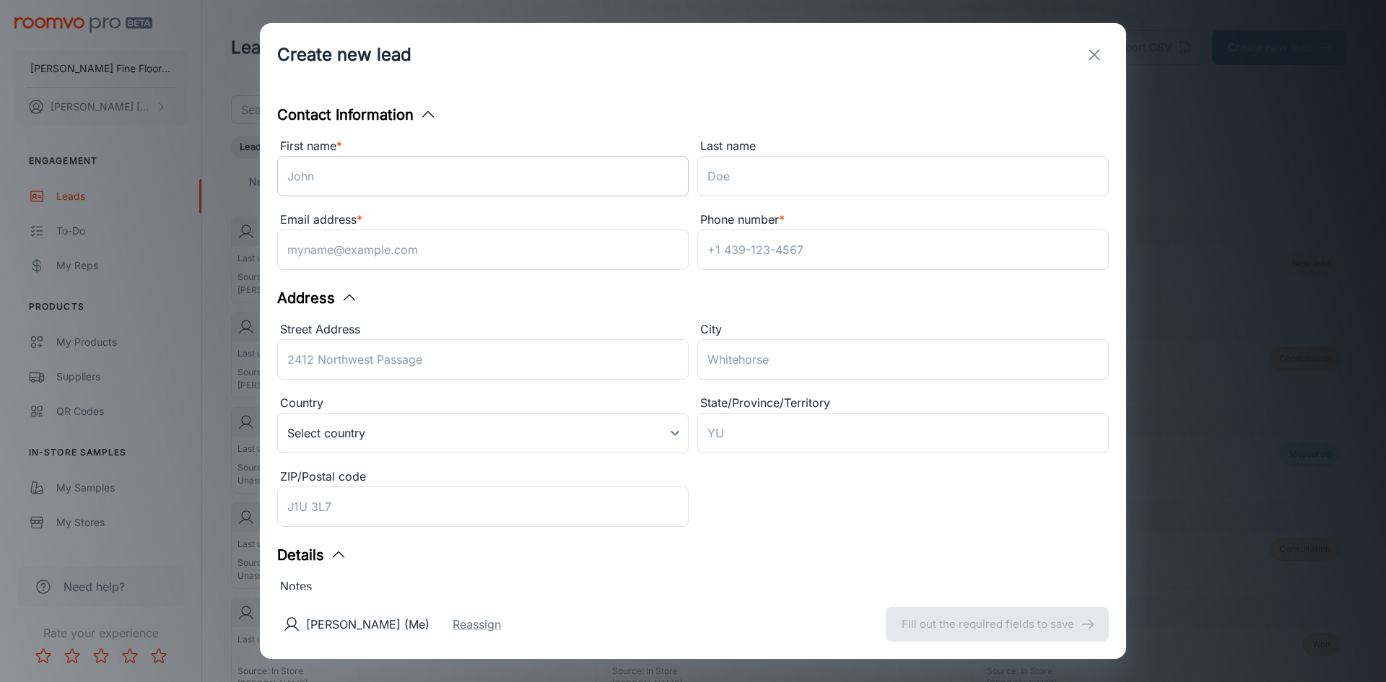
click at [300, 180] on input "First name *" at bounding box center [483, 176] width 412 height 40
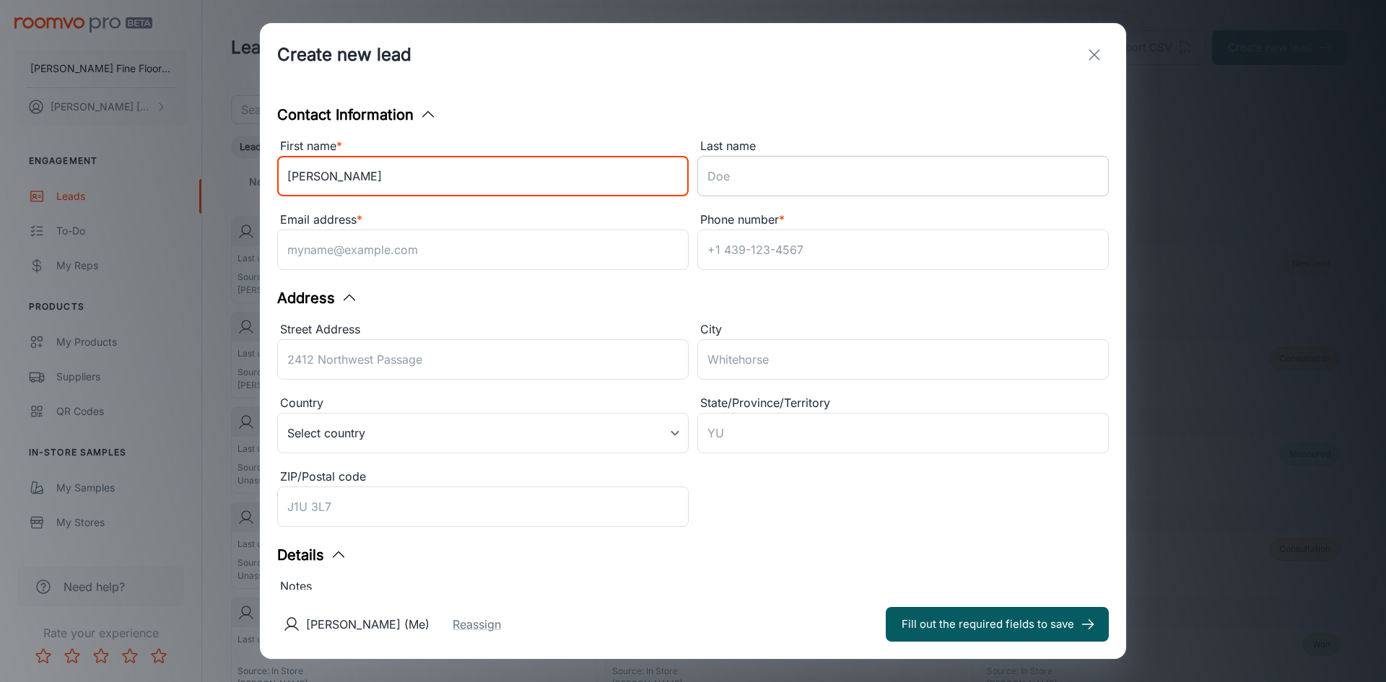
type input "Marty"
click at [734, 181] on input "Last name" at bounding box center [903, 176] width 412 height 40
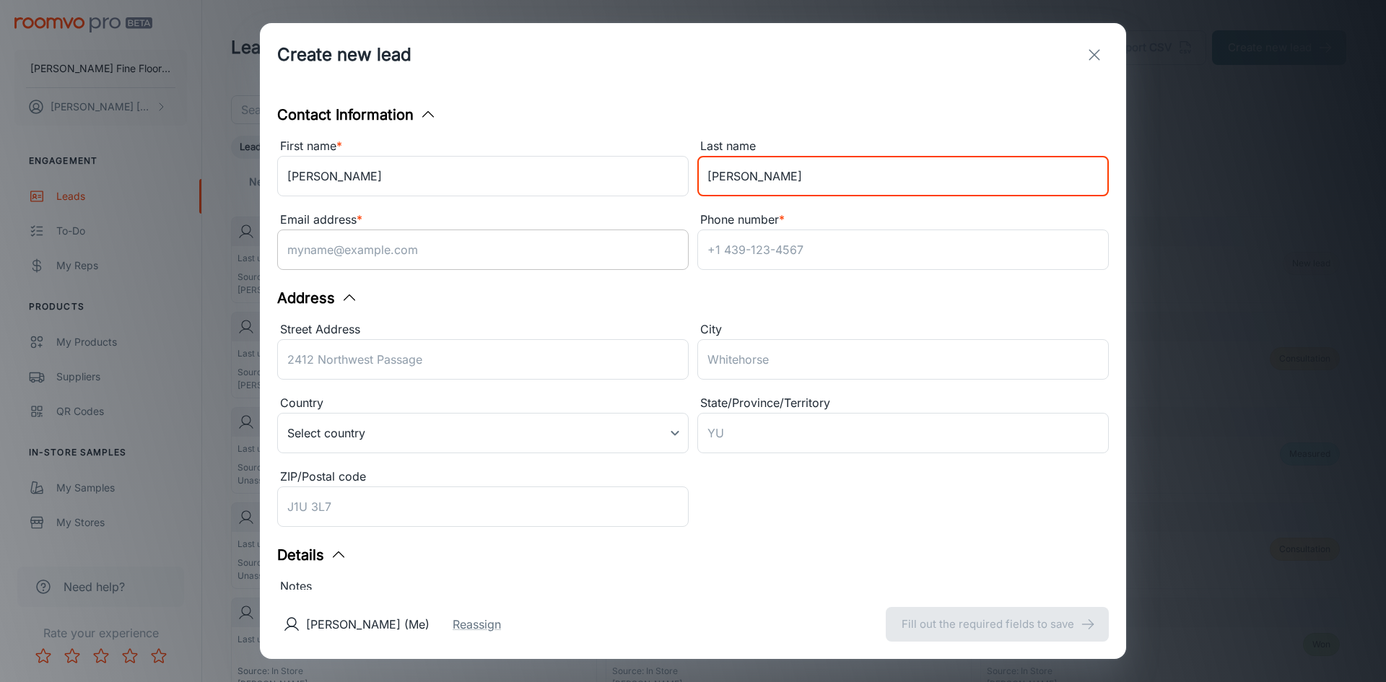
type input "Horning"
drag, startPoint x: 321, startPoint y: 264, endPoint x: 333, endPoint y: 243, distance: 23.9
click at [333, 243] on input "Email address *" at bounding box center [483, 250] width 412 height 40
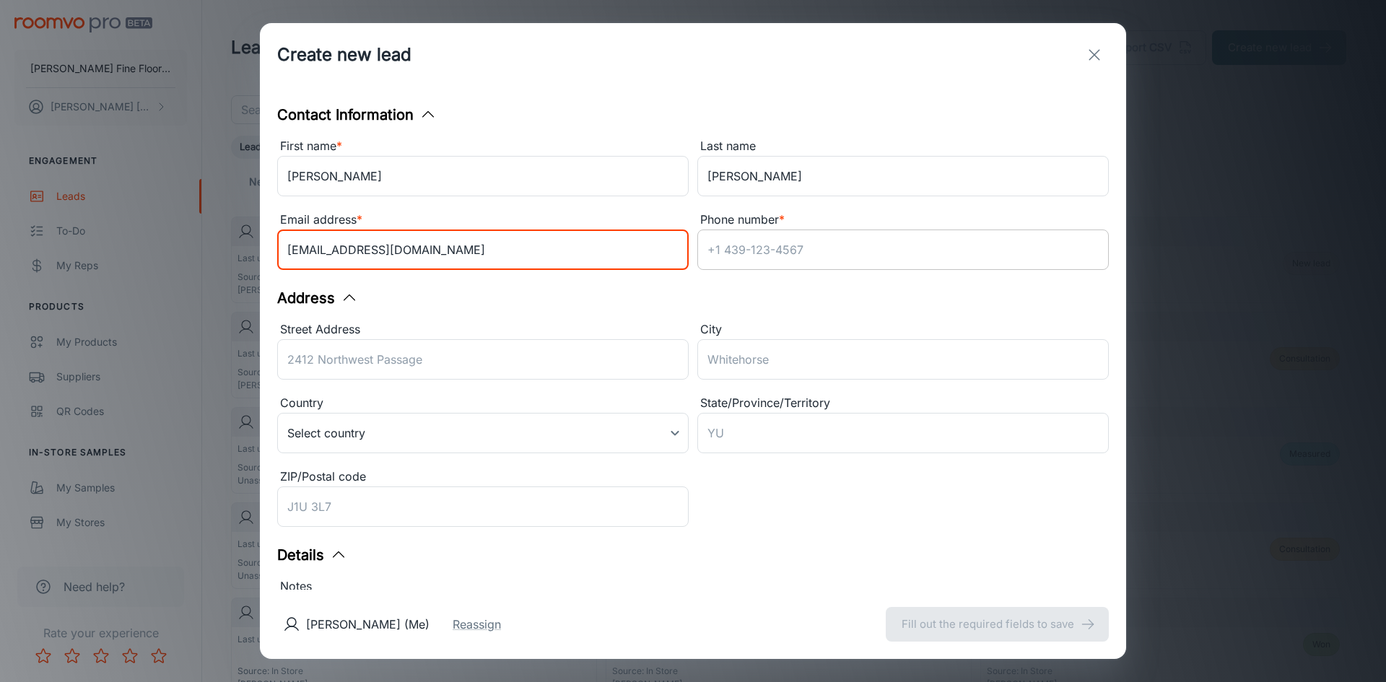
type input "martyhorning@yahoo.com"
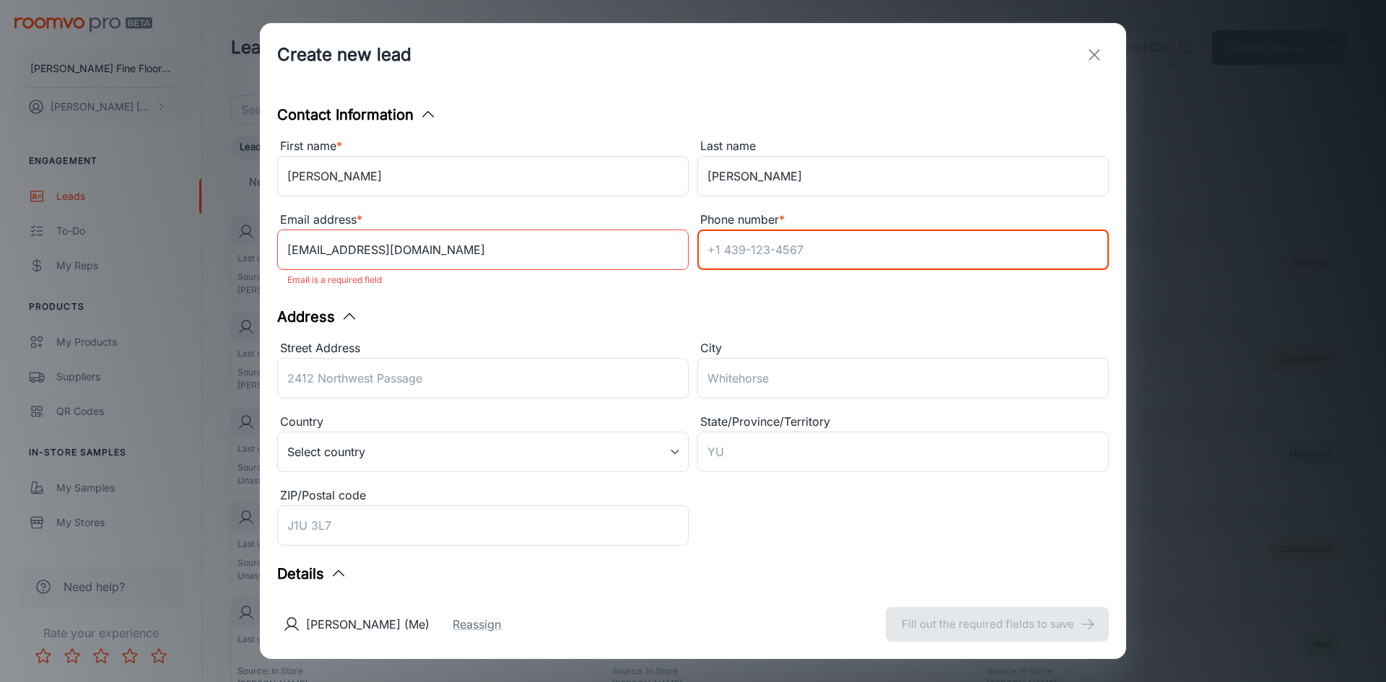
click at [747, 252] on input "Phone number *" at bounding box center [903, 250] width 412 height 40
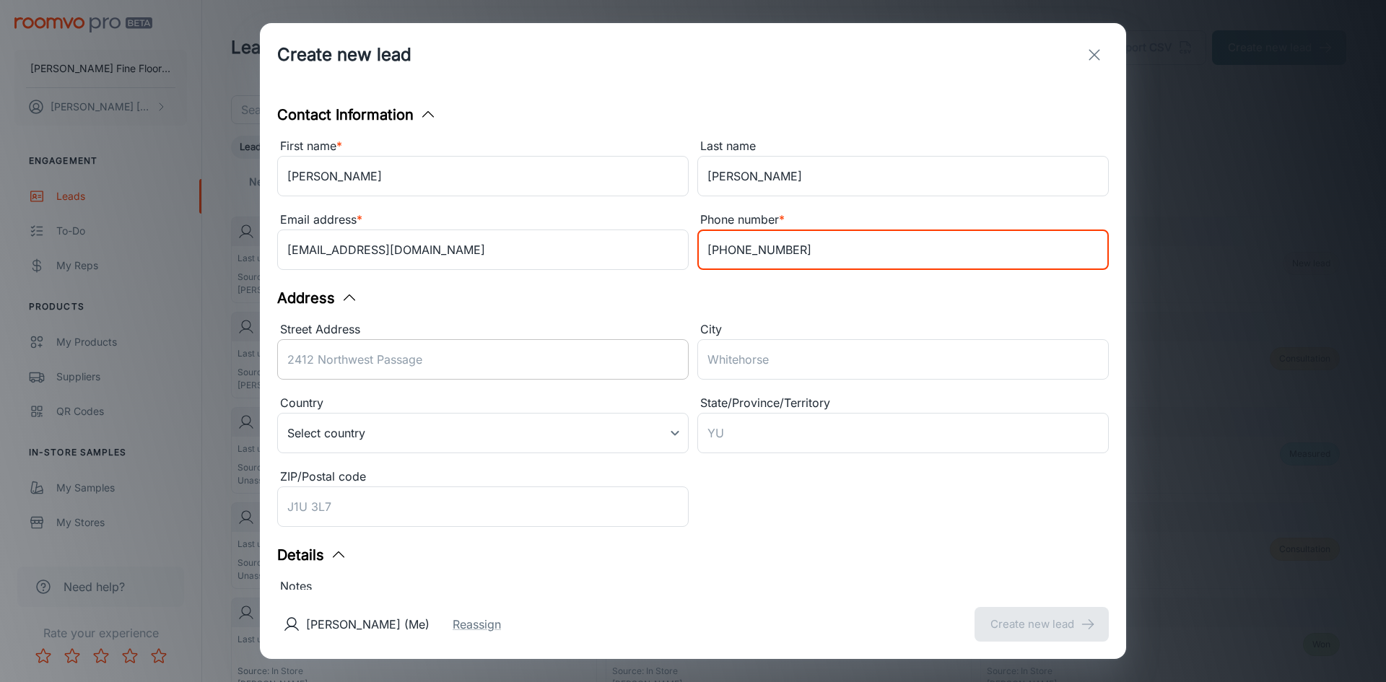
type input "916-261-4601"
click at [375, 363] on input "Street Address" at bounding box center [483, 359] width 412 height 40
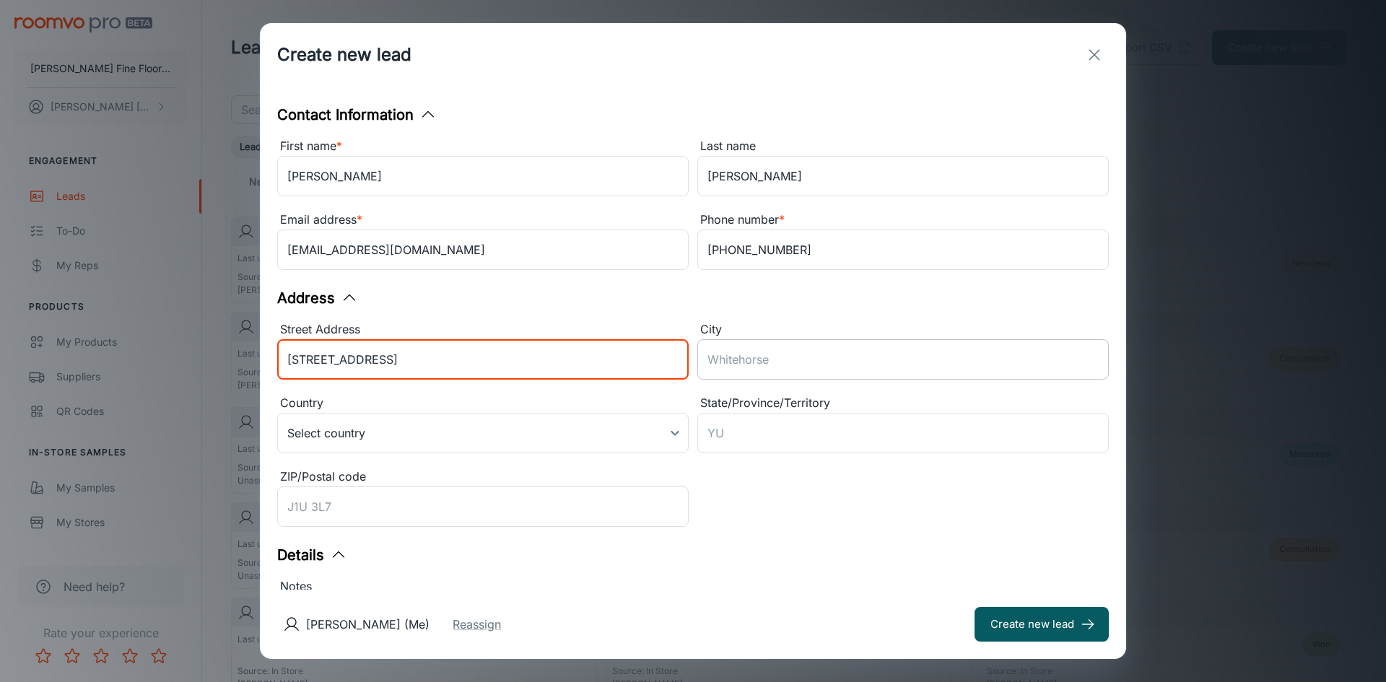
type input "600 Bellarine Court"
click at [710, 354] on input "City" at bounding box center [903, 359] width 412 height 40
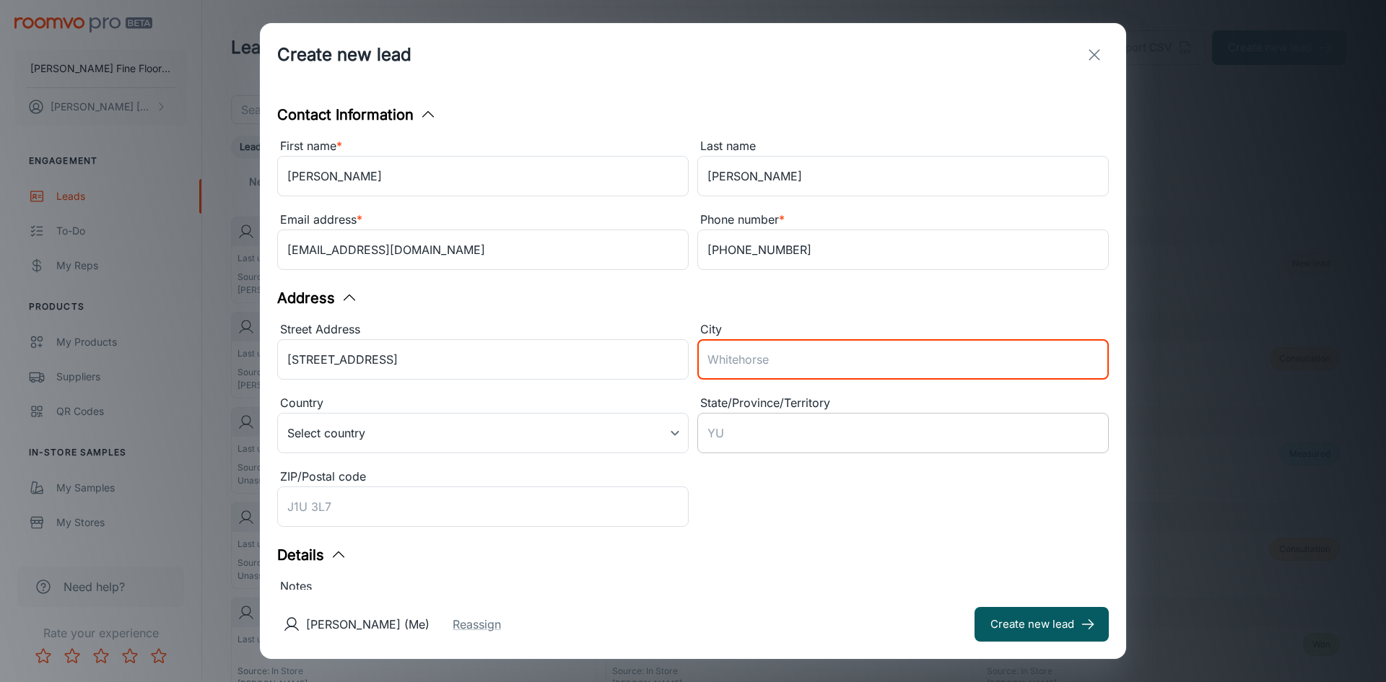
type input "Lincoln"
type input "California"
type input "95648"
click at [359, 438] on body "Nielson Fine Floors, Inc James Nielson Engagement Leads To-do My Reps Products …" at bounding box center [693, 341] width 1386 height 682
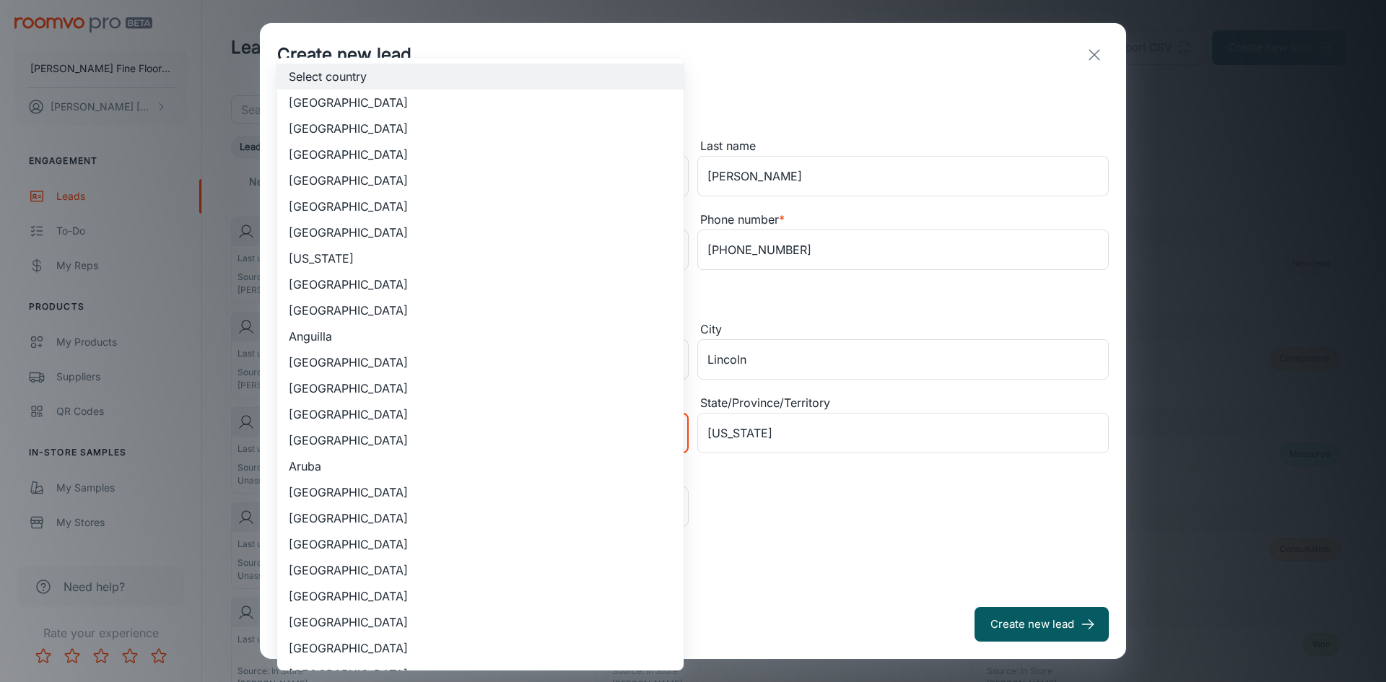
click at [347, 129] on li "United States of America" at bounding box center [480, 129] width 406 height 26
type input "US"
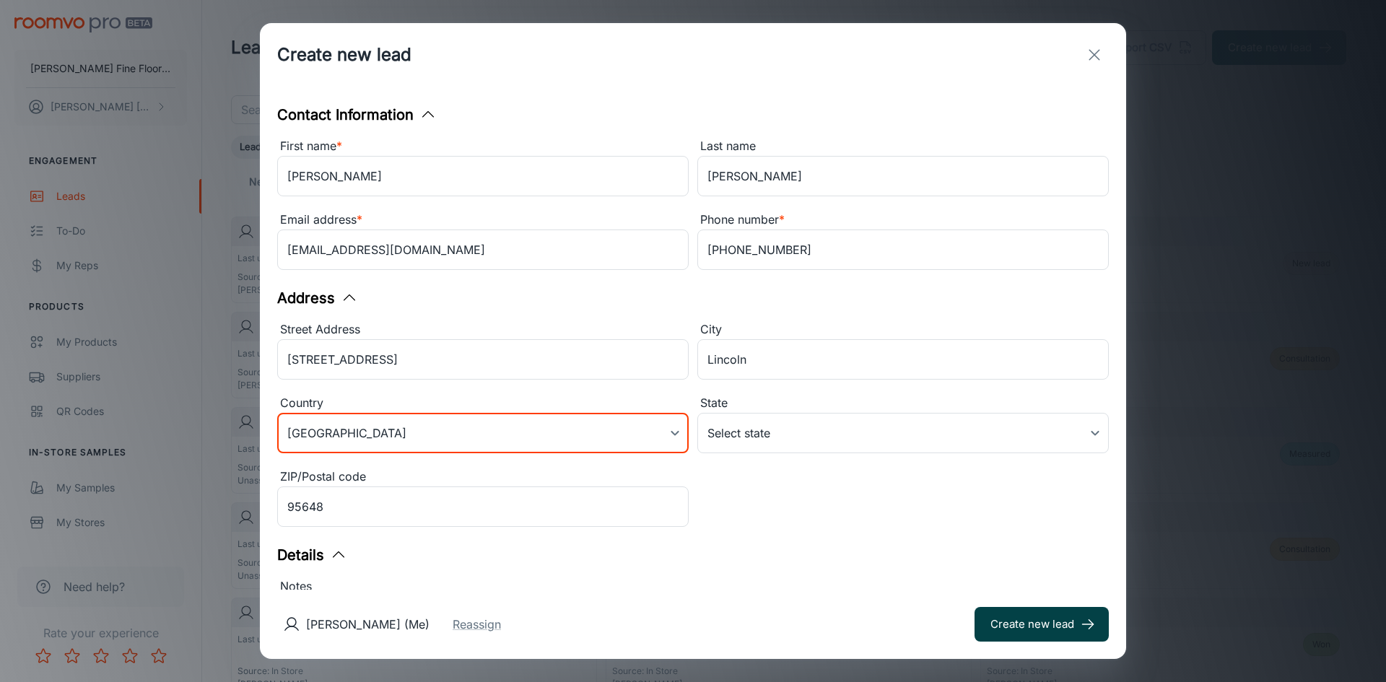
click at [1025, 622] on div "James Nielson (Me) Reassign Create new lead" at bounding box center [693, 624] width 866 height 69
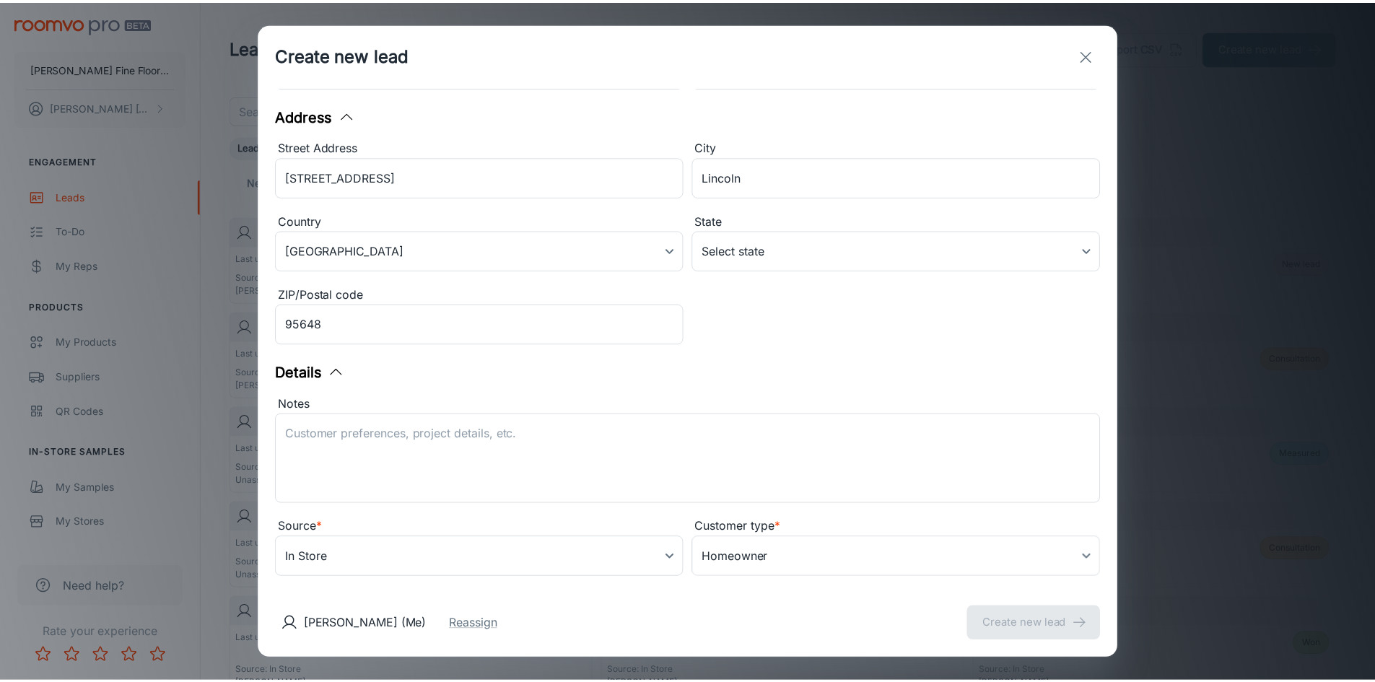
scroll to position [205, 0]
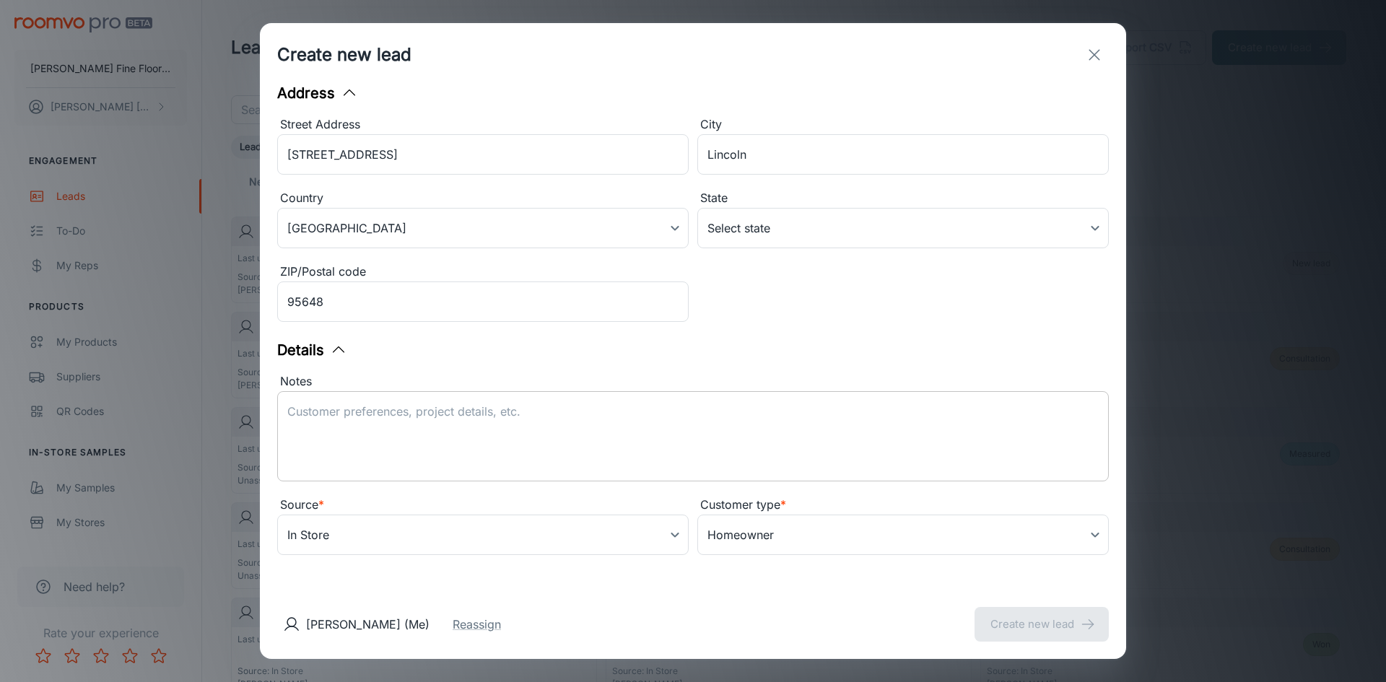
drag, startPoint x: 594, startPoint y: 421, endPoint x: 592, endPoint y: 414, distance: 7.5
click at [593, 416] on textarea "Notes" at bounding box center [693, 437] width 812 height 66
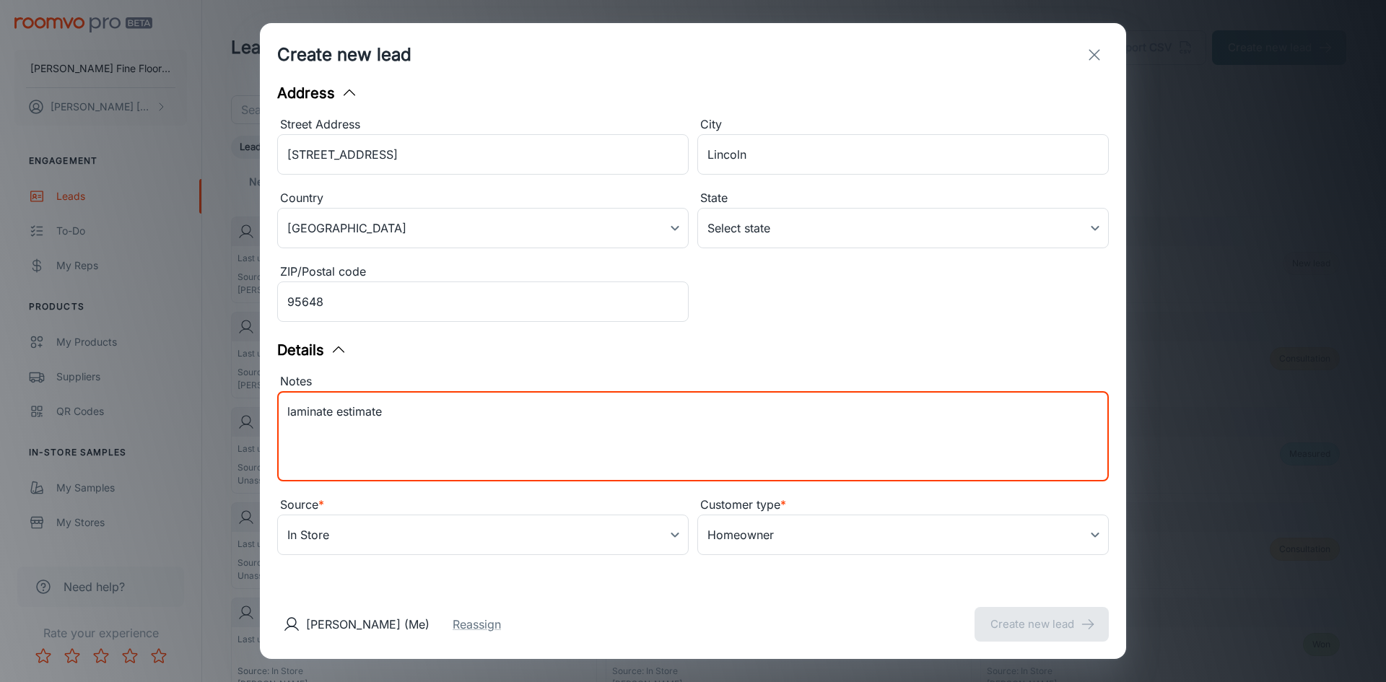
type textarea "laminate estimate"
click at [867, 599] on div "James Nielson (Me) Reassign Create new lead" at bounding box center [693, 624] width 866 height 69
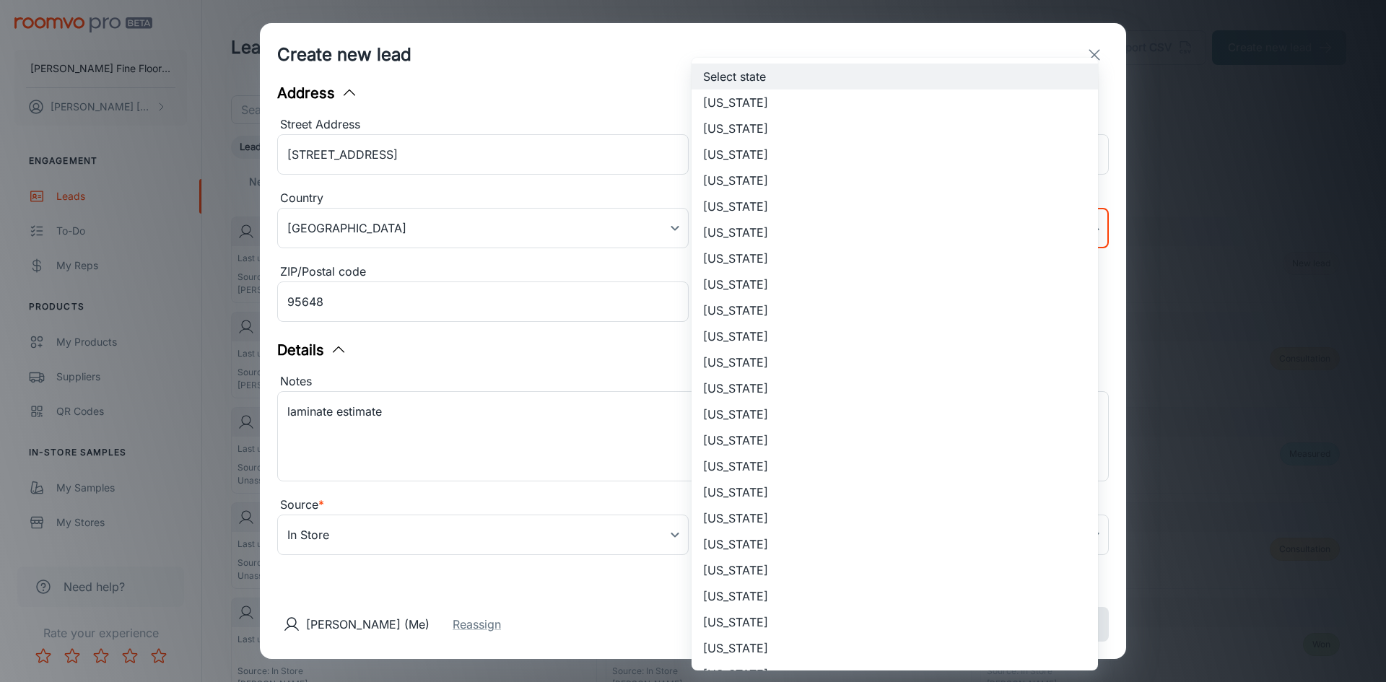
drag, startPoint x: 728, startPoint y: 222, endPoint x: 734, endPoint y: 230, distance: 9.4
click at [731, 222] on body "Nielson Fine Floors, Inc James Nielson Engagement Leads To-do My Reps Products …" at bounding box center [693, 341] width 1386 height 682
click at [733, 201] on li "California" at bounding box center [895, 206] width 406 height 26
type input "California"
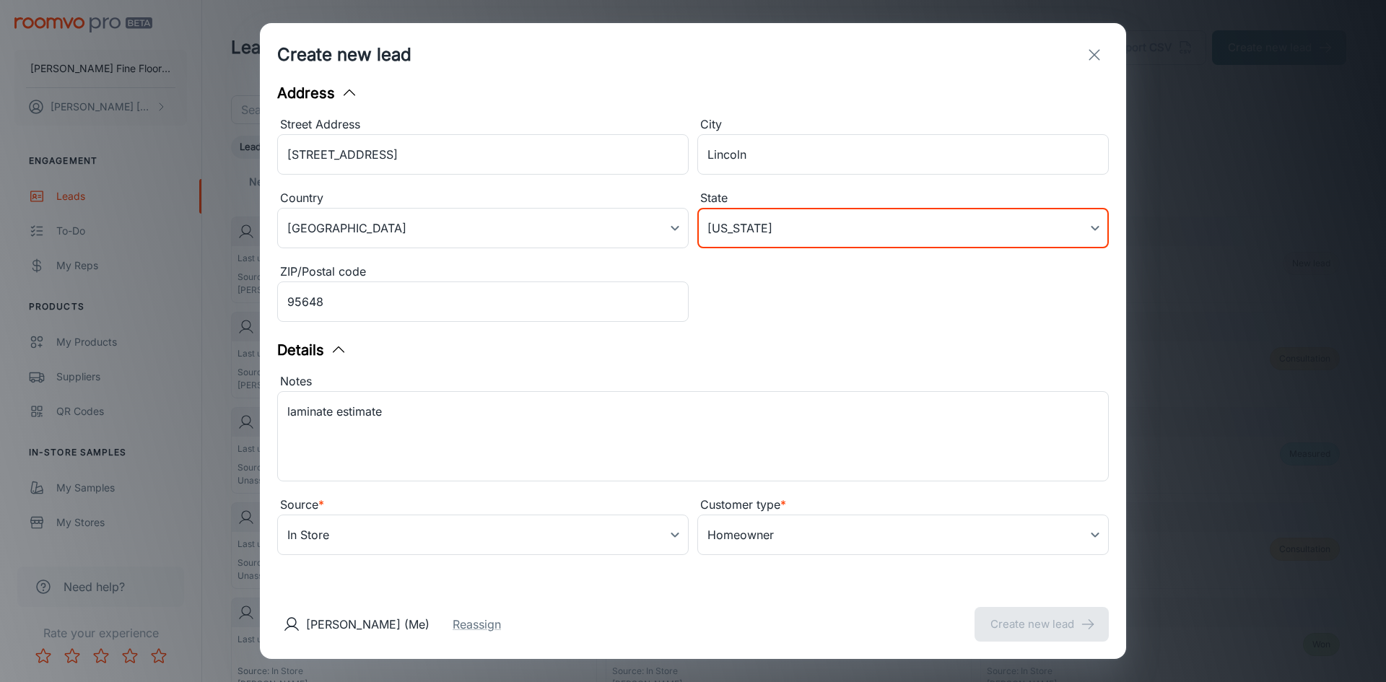
drag, startPoint x: 1014, startPoint y: 635, endPoint x: 1023, endPoint y: 604, distance: 32.4
click at [1013, 634] on div "James Nielson (Me) Reassign Create new lead" at bounding box center [693, 624] width 866 height 69
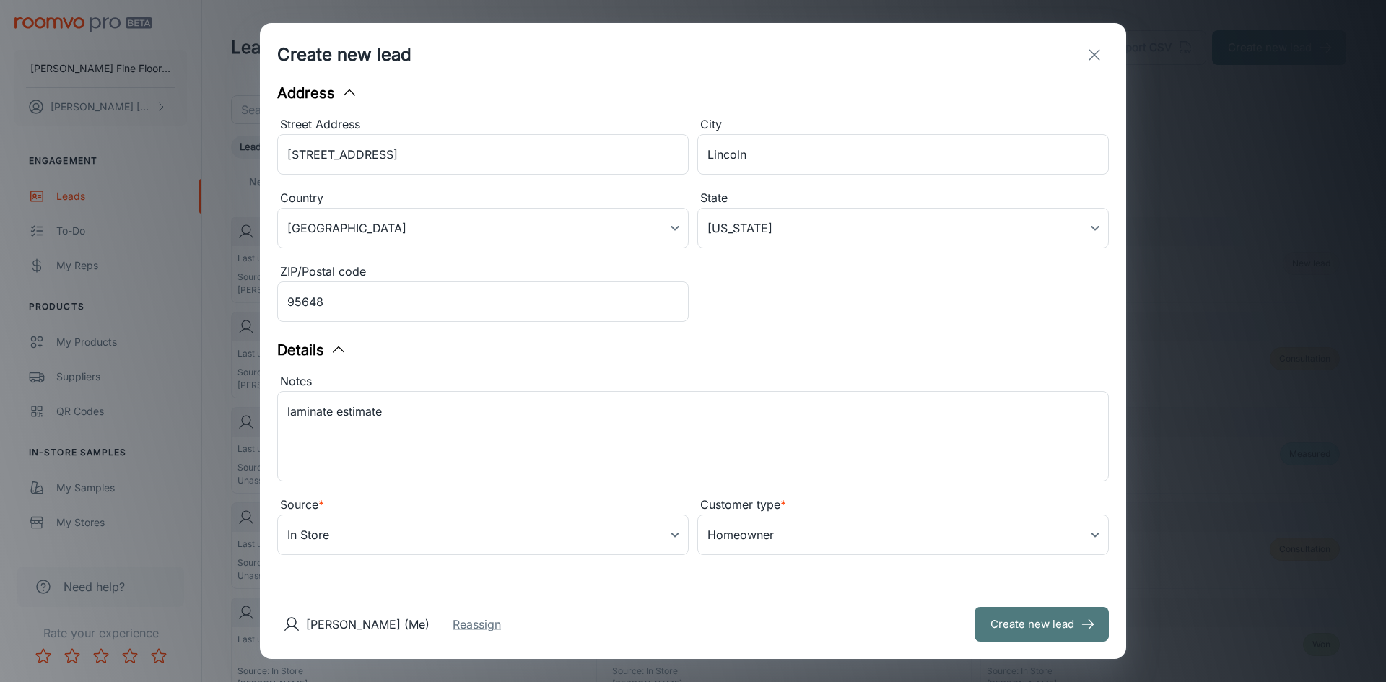
click at [1037, 622] on button "Create new lead" at bounding box center [1042, 624] width 134 height 35
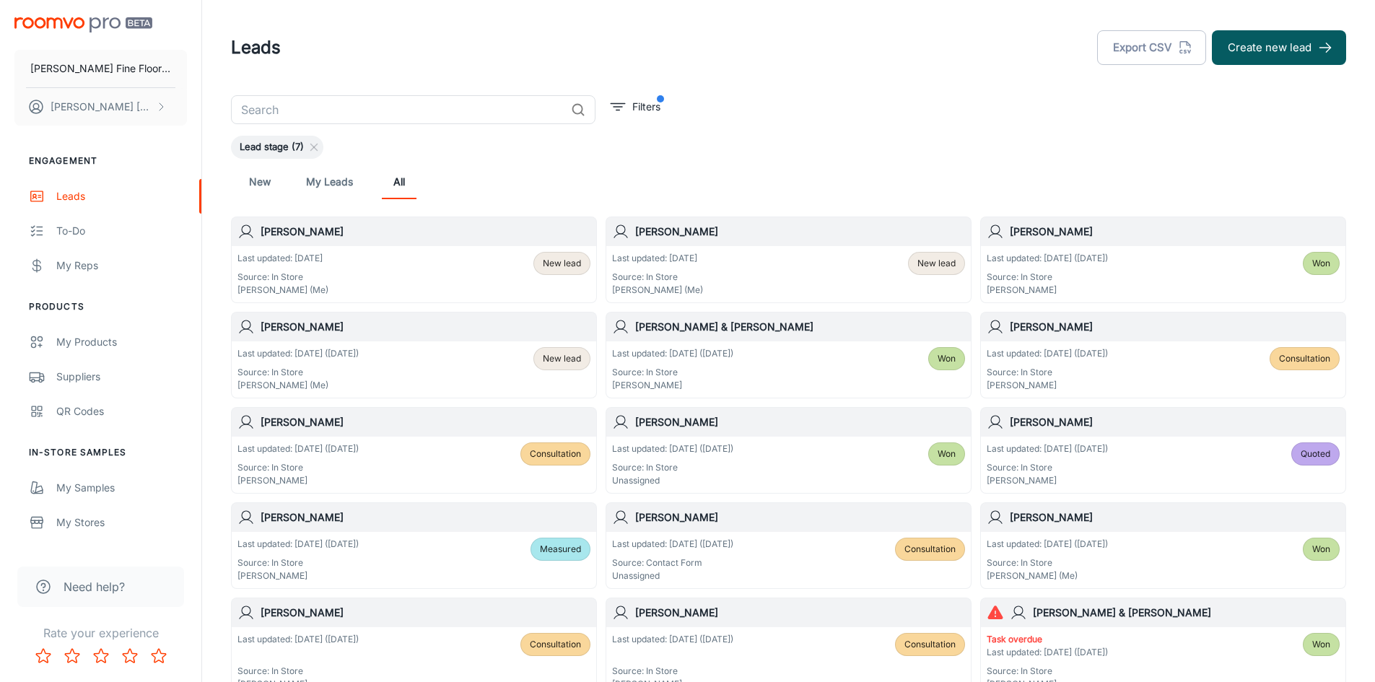
click at [379, 258] on div "Last updated: Today Source: In Store James Nielson (Me) New lead" at bounding box center [414, 274] width 353 height 45
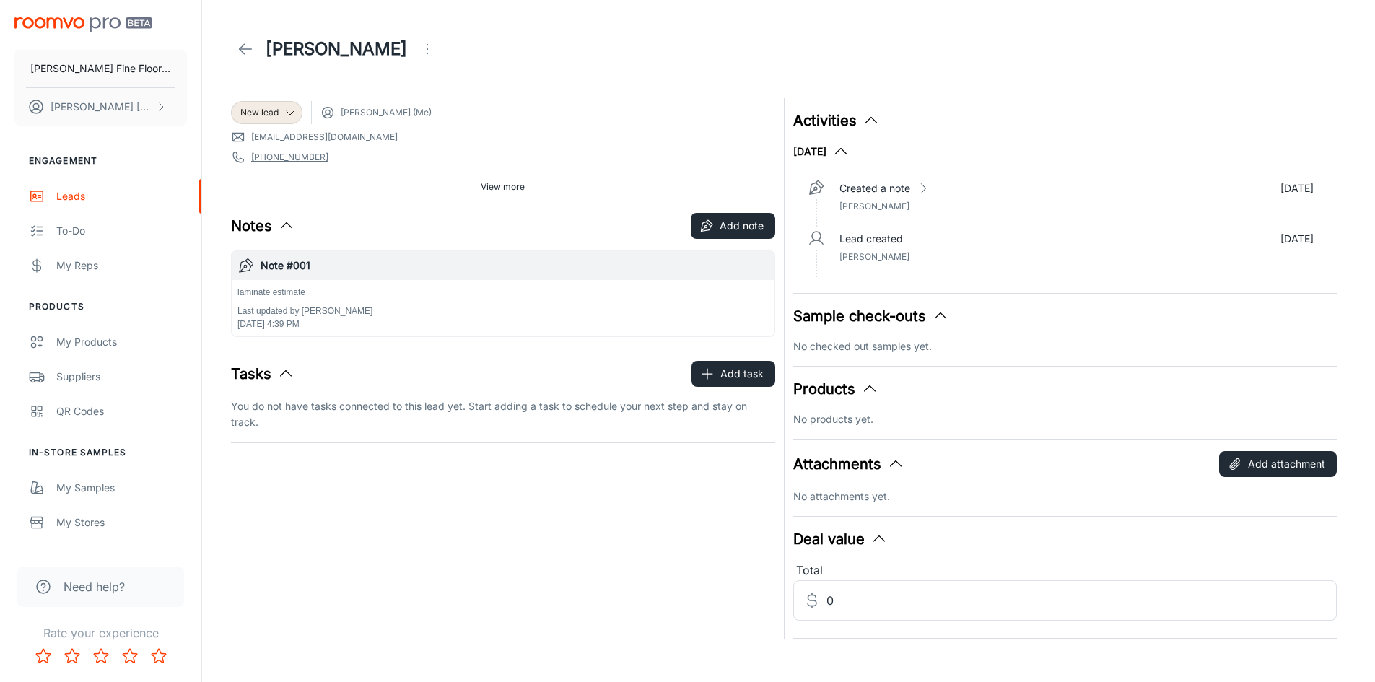
click at [600, 306] on div "laminate estimate Last updated by James Nielson Oct 7, 2025, 4:39 PM" at bounding box center [503, 308] width 531 height 45
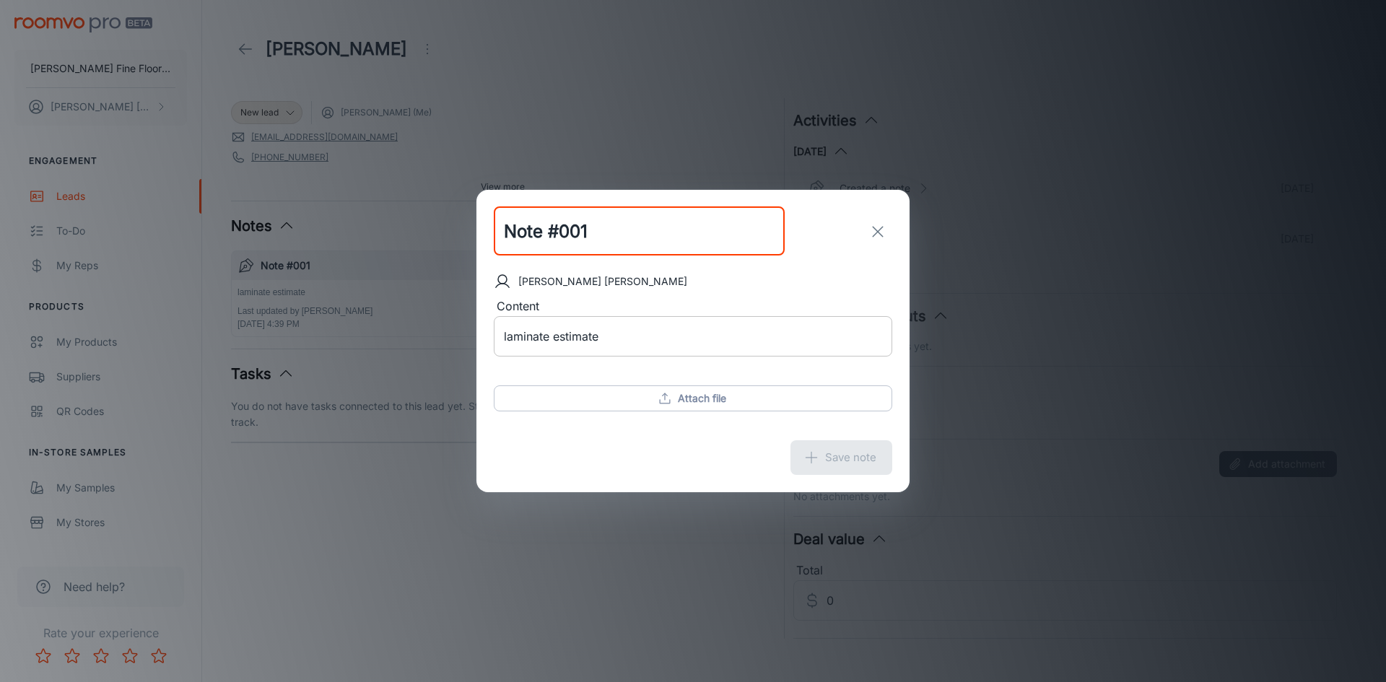
click at [617, 336] on textarea "laminate estimate" at bounding box center [693, 337] width 378 height 17
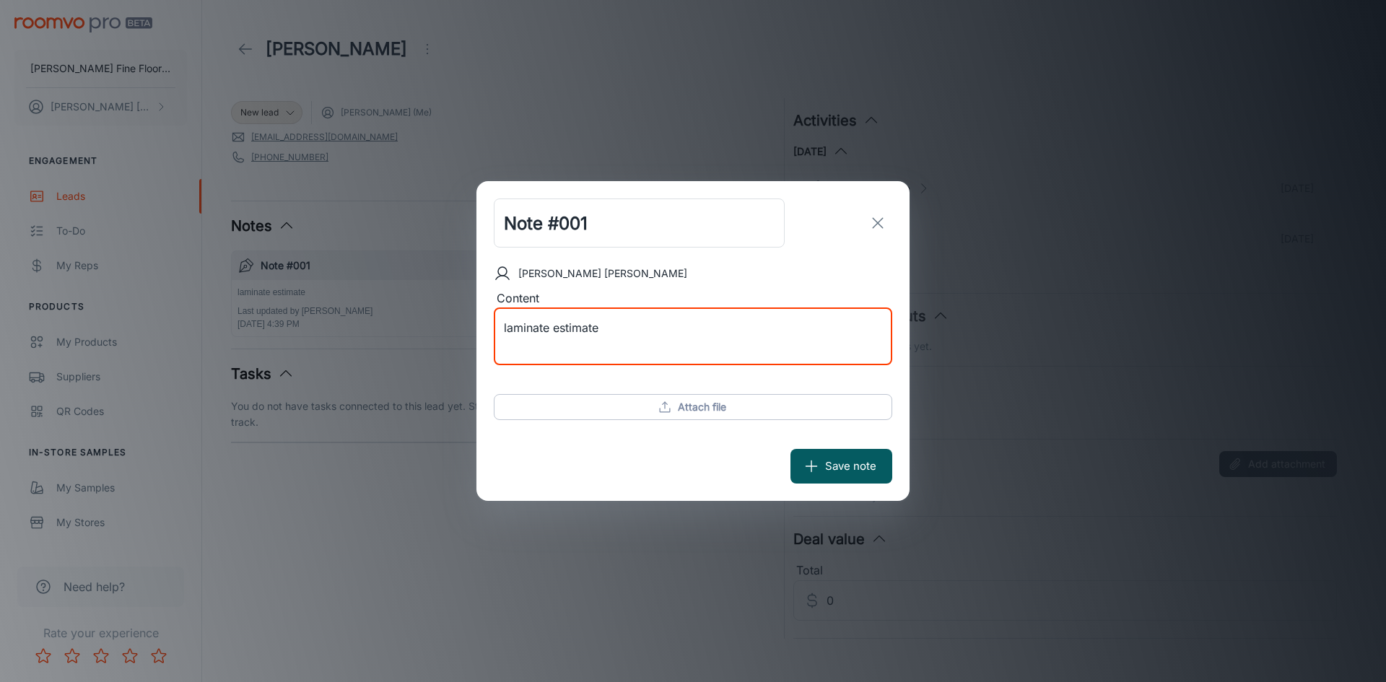
click at [605, 331] on textarea "laminate estimate" at bounding box center [693, 336] width 378 height 33
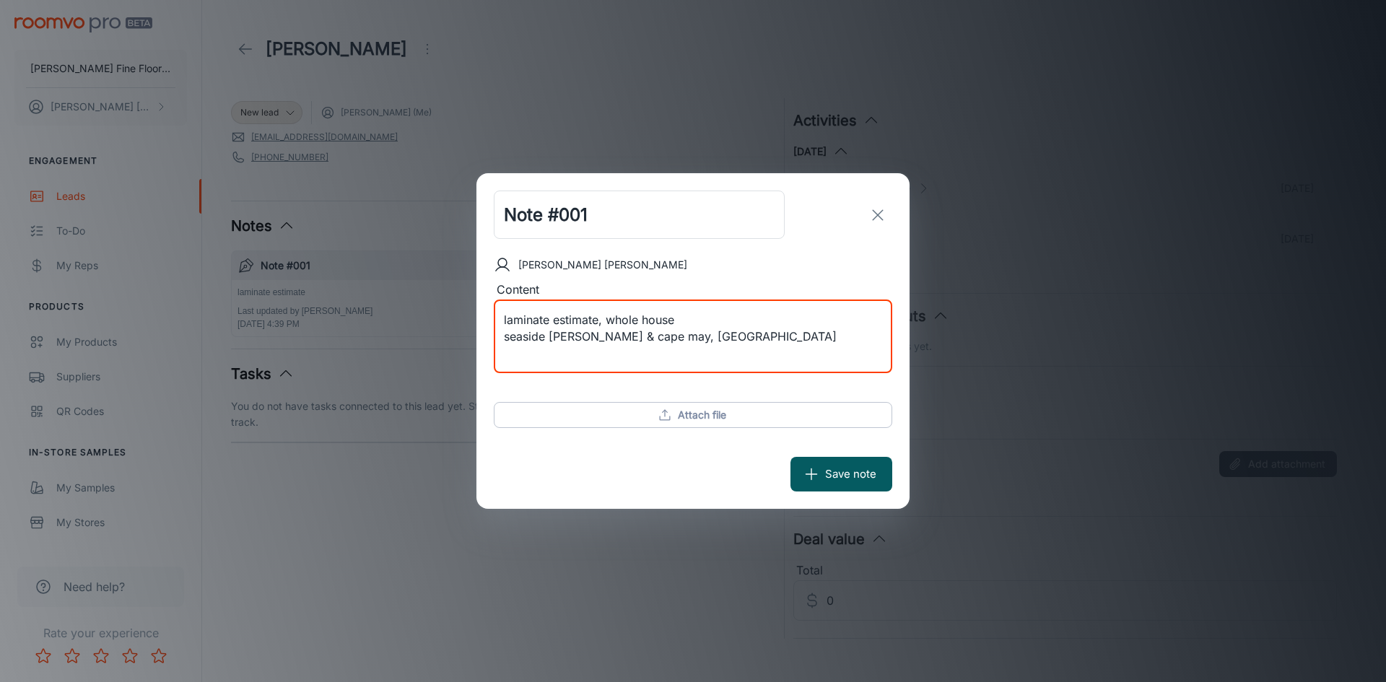
type textarea "laminate estimate, whole house seaside bethany & cape may, lakeshore aurora"
click at [844, 471] on button "Save note" at bounding box center [842, 474] width 102 height 35
